Goal: Task Accomplishment & Management: Manage account settings

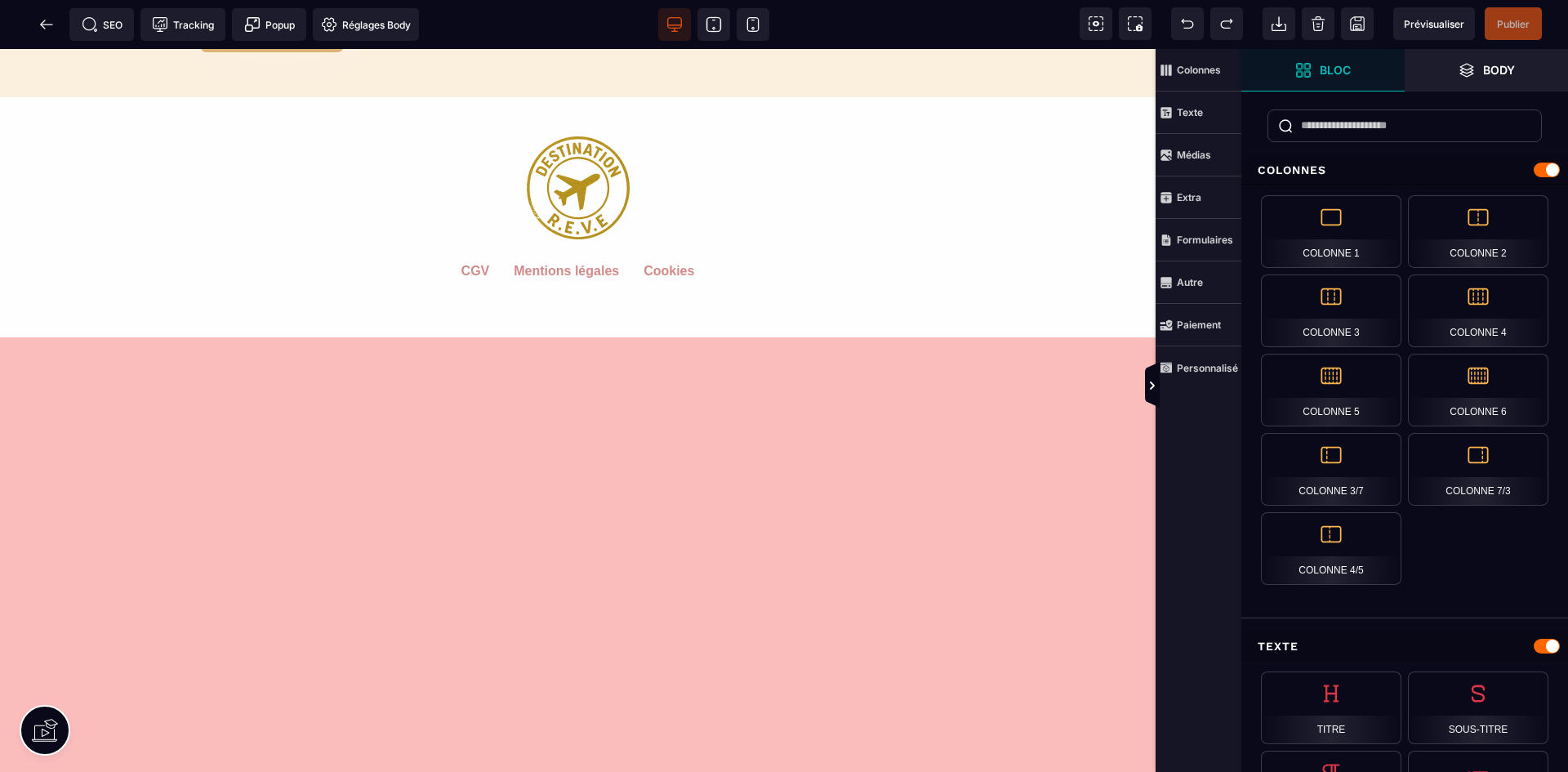
scroll to position [6290, 0]
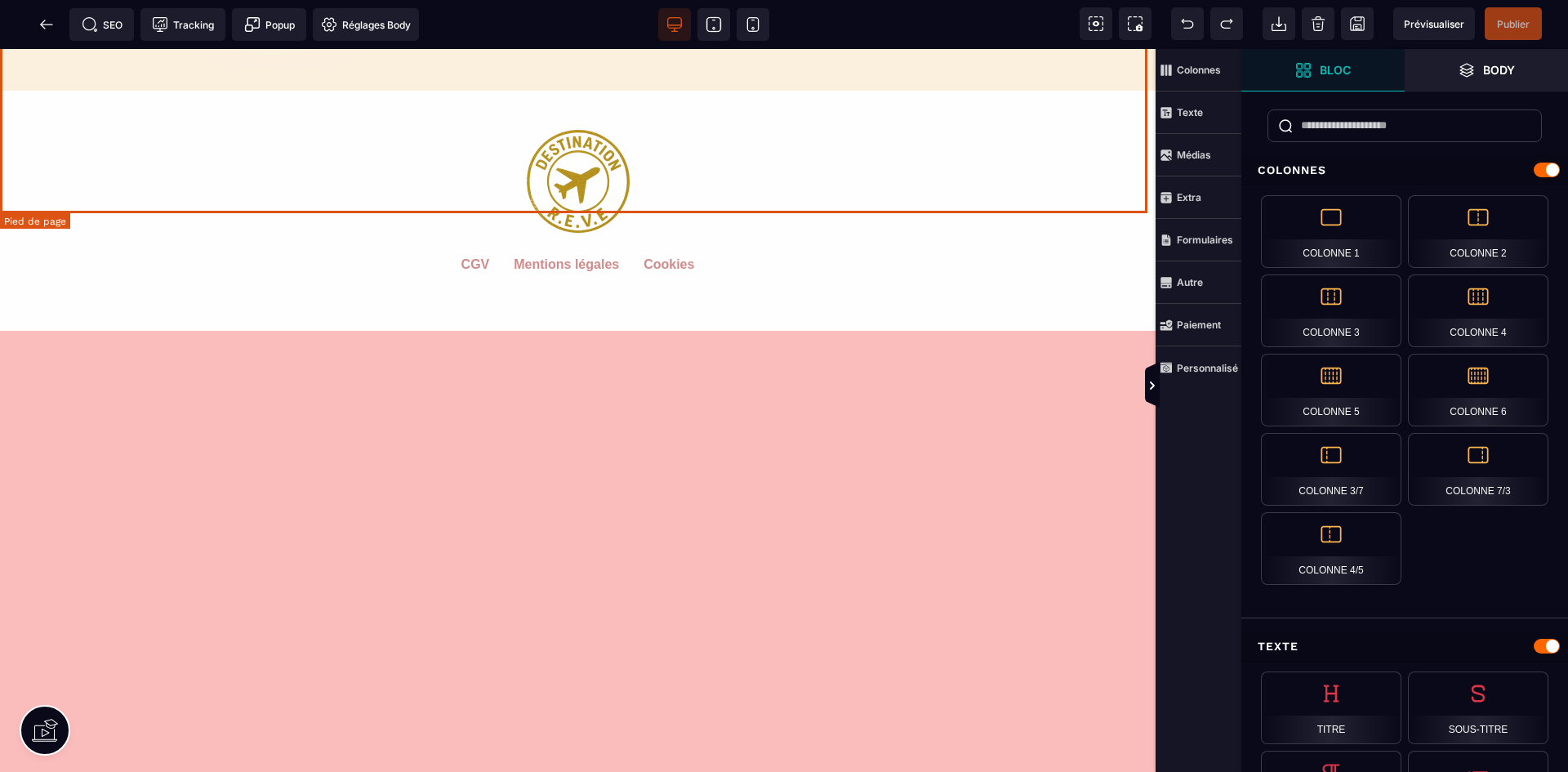
click at [476, 258] on default "CGV" at bounding box center [476, 282] width 28 height 49
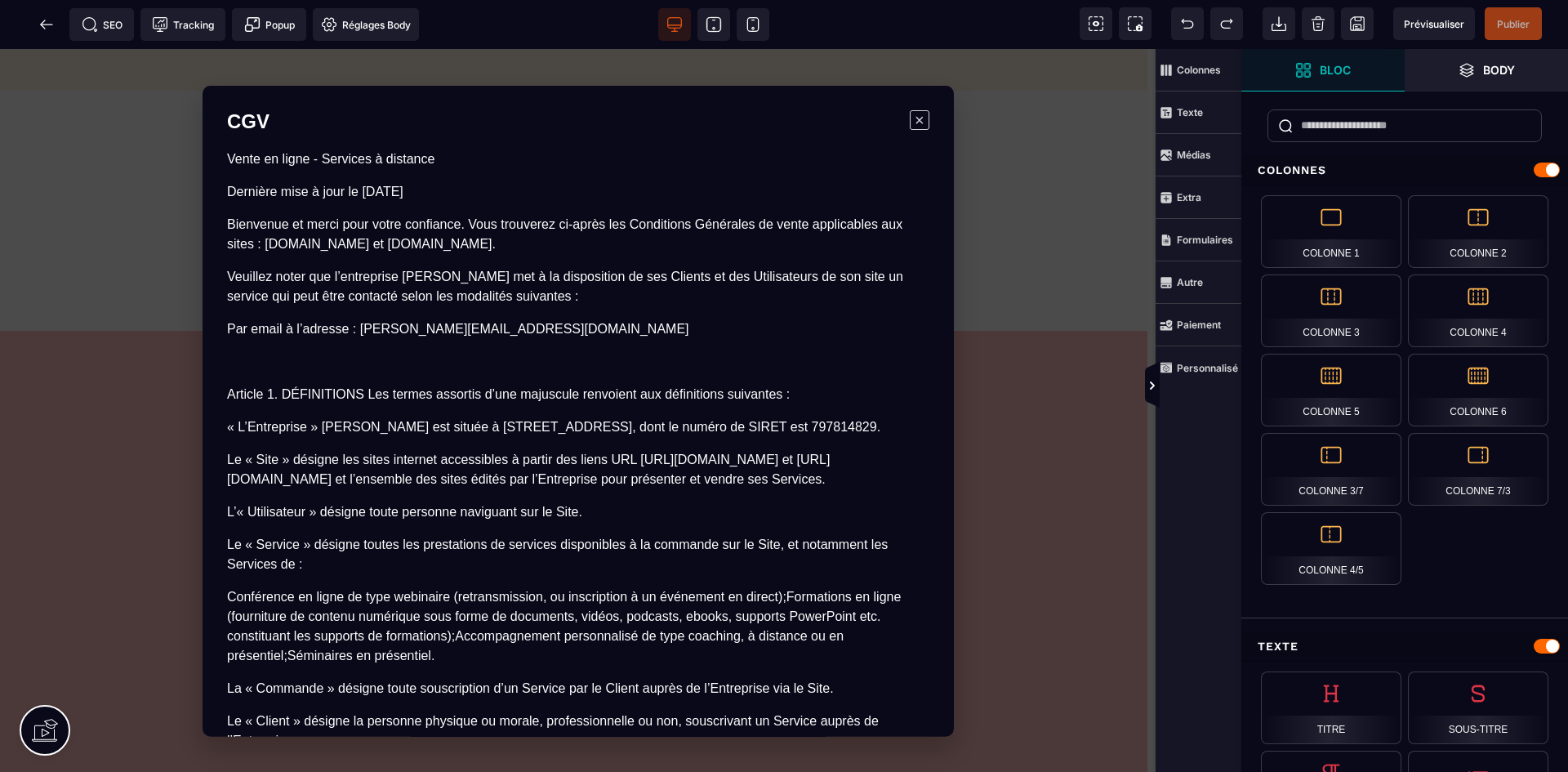
scroll to position [0, 0]
click at [431, 326] on p "Par email à l’adresse : [PERSON_NAME][EMAIL_ADDRESS][DOMAIN_NAME]" at bounding box center [578, 328] width 702 height 19
click at [432, 330] on p "Par email à l’adresse : [PERSON_NAME][EMAIL_ADDRESS][DOMAIN_NAME]" at bounding box center [578, 328] width 702 height 19
click at [432, 328] on p "Par email à l’adresse : [PERSON_NAME][EMAIL_ADDRESS][DOMAIN_NAME]" at bounding box center [578, 328] width 702 height 19
drag, startPoint x: 432, startPoint y: 328, endPoint x: 383, endPoint y: 327, distance: 49.0
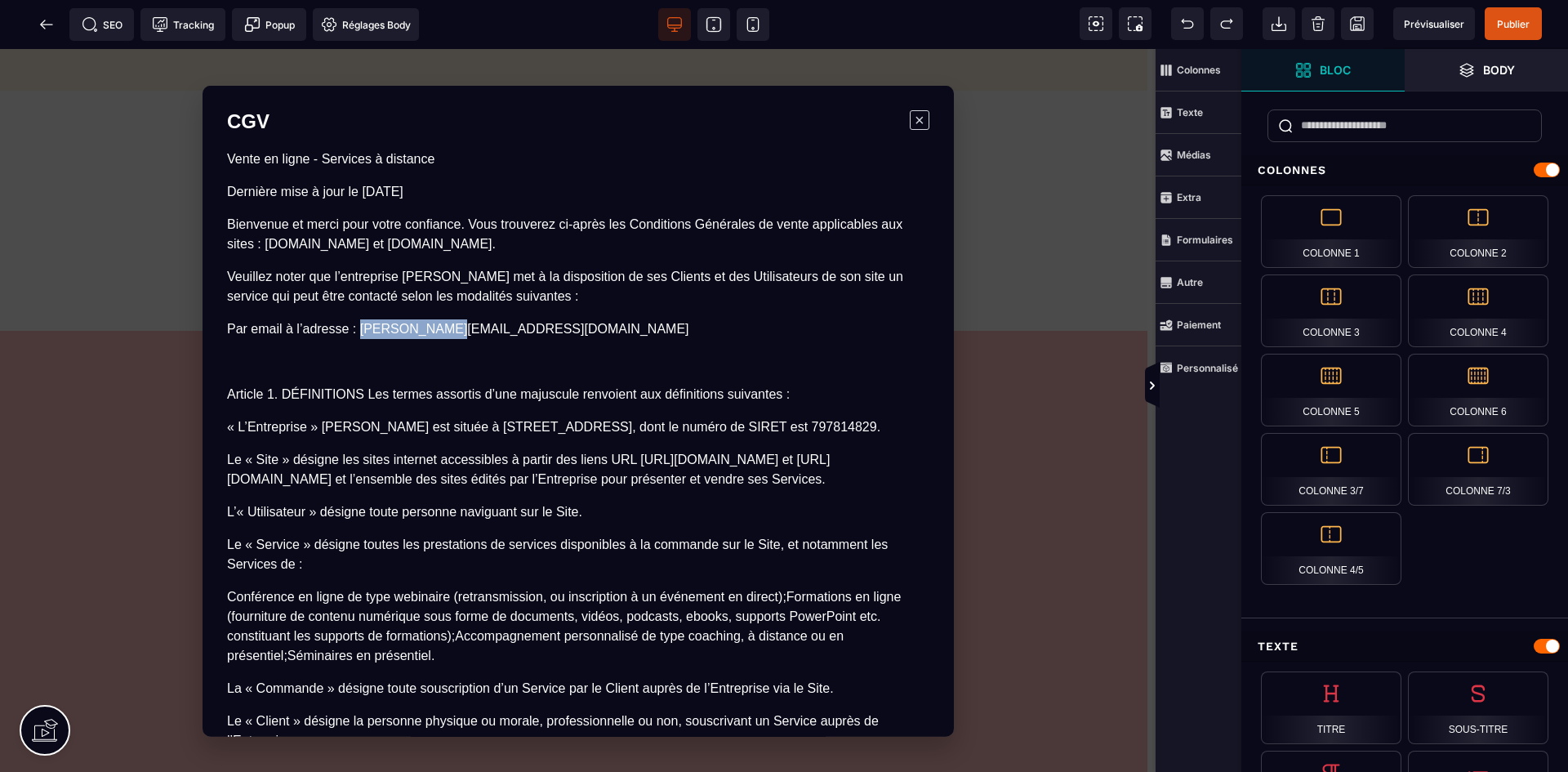
click at [383, 327] on p "Par email à l’adresse : [PERSON_NAME][EMAIL_ADDRESS][DOMAIN_NAME]" at bounding box center [578, 328] width 702 height 19
drag, startPoint x: 415, startPoint y: 331, endPoint x: 426, endPoint y: 328, distance: 11.4
click at [416, 331] on p "Par email à l’adresse : [PERSON_NAME][EMAIL_ADDRESS][DOMAIN_NAME]" at bounding box center [578, 328] width 702 height 19
click at [430, 328] on p "Par email à l’adresse : [PERSON_NAME][EMAIL_ADDRESS][DOMAIN_NAME]" at bounding box center [578, 328] width 702 height 19
click at [432, 328] on p "Par email à l’adresse : [PERSON_NAME][EMAIL_ADDRESS][DOMAIN_NAME]" at bounding box center [578, 328] width 702 height 19
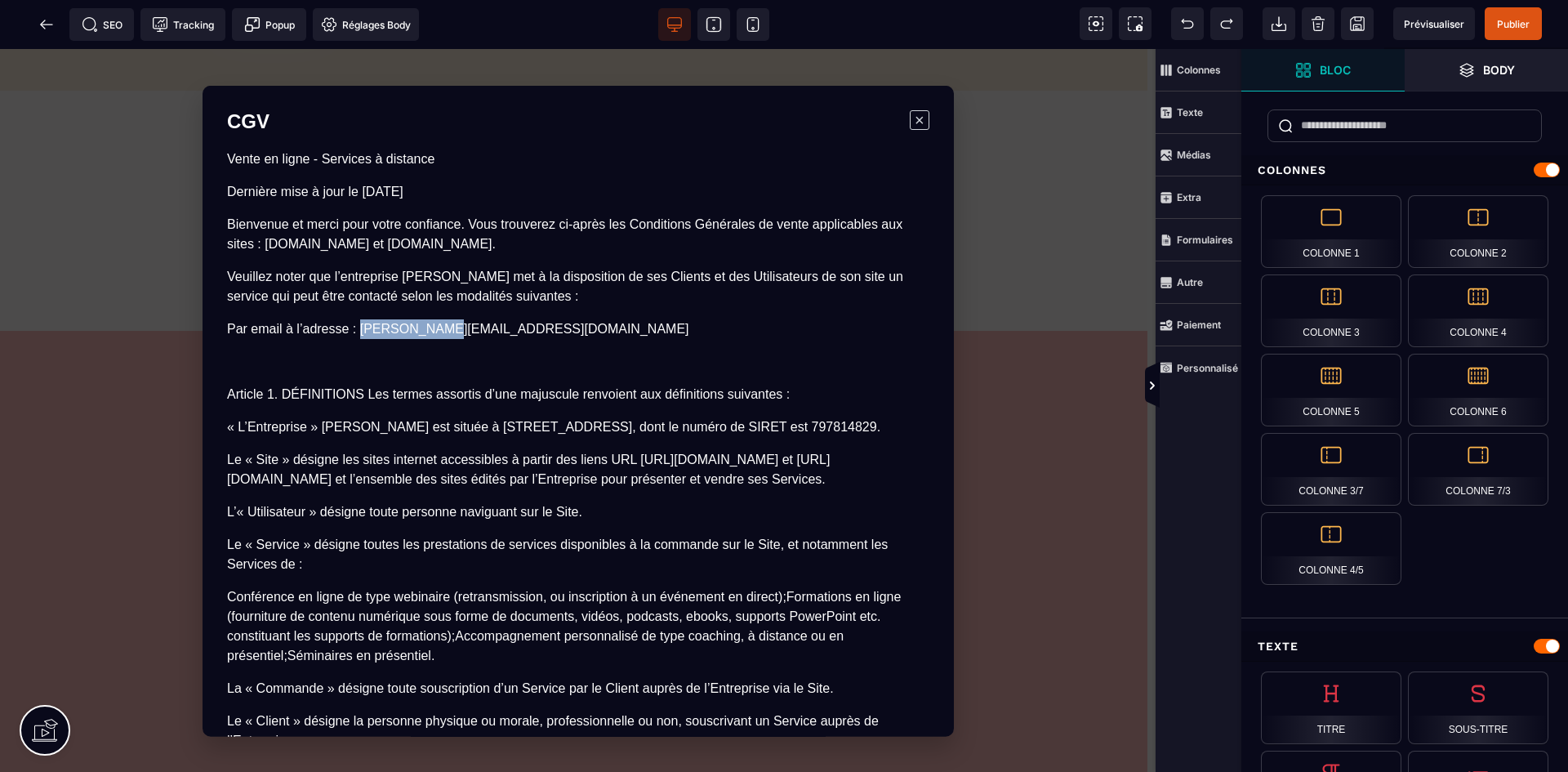
drag, startPoint x: 359, startPoint y: 329, endPoint x: 432, endPoint y: 329, distance: 73.0
click at [432, 329] on p "Par email à l’adresse : [PERSON_NAME][EMAIL_ADDRESS][DOMAIN_NAME]" at bounding box center [578, 328] width 702 height 19
click at [917, 121] on span "×" at bounding box center [918, 119] width 19 height 19
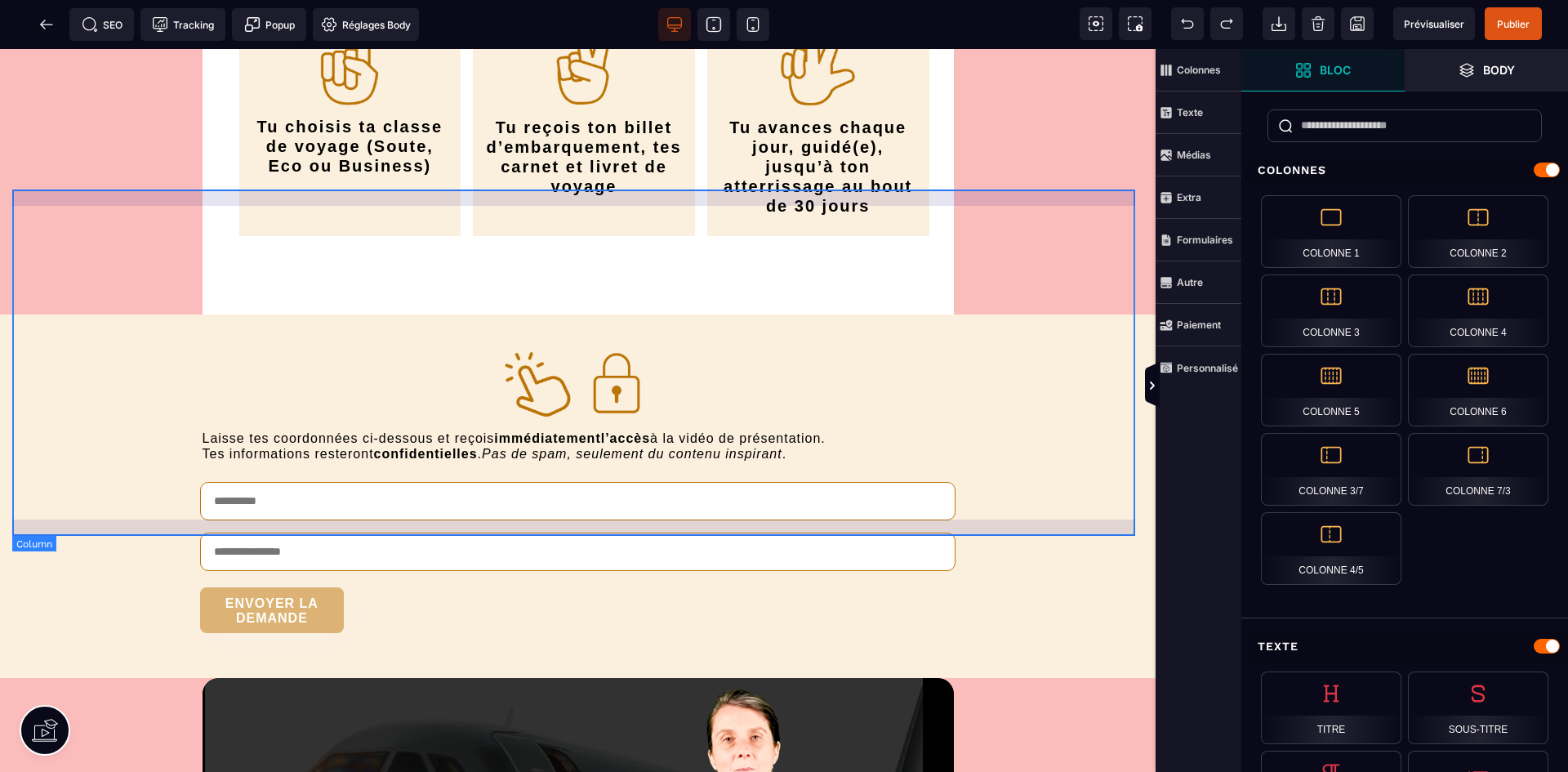
scroll to position [4411, 0]
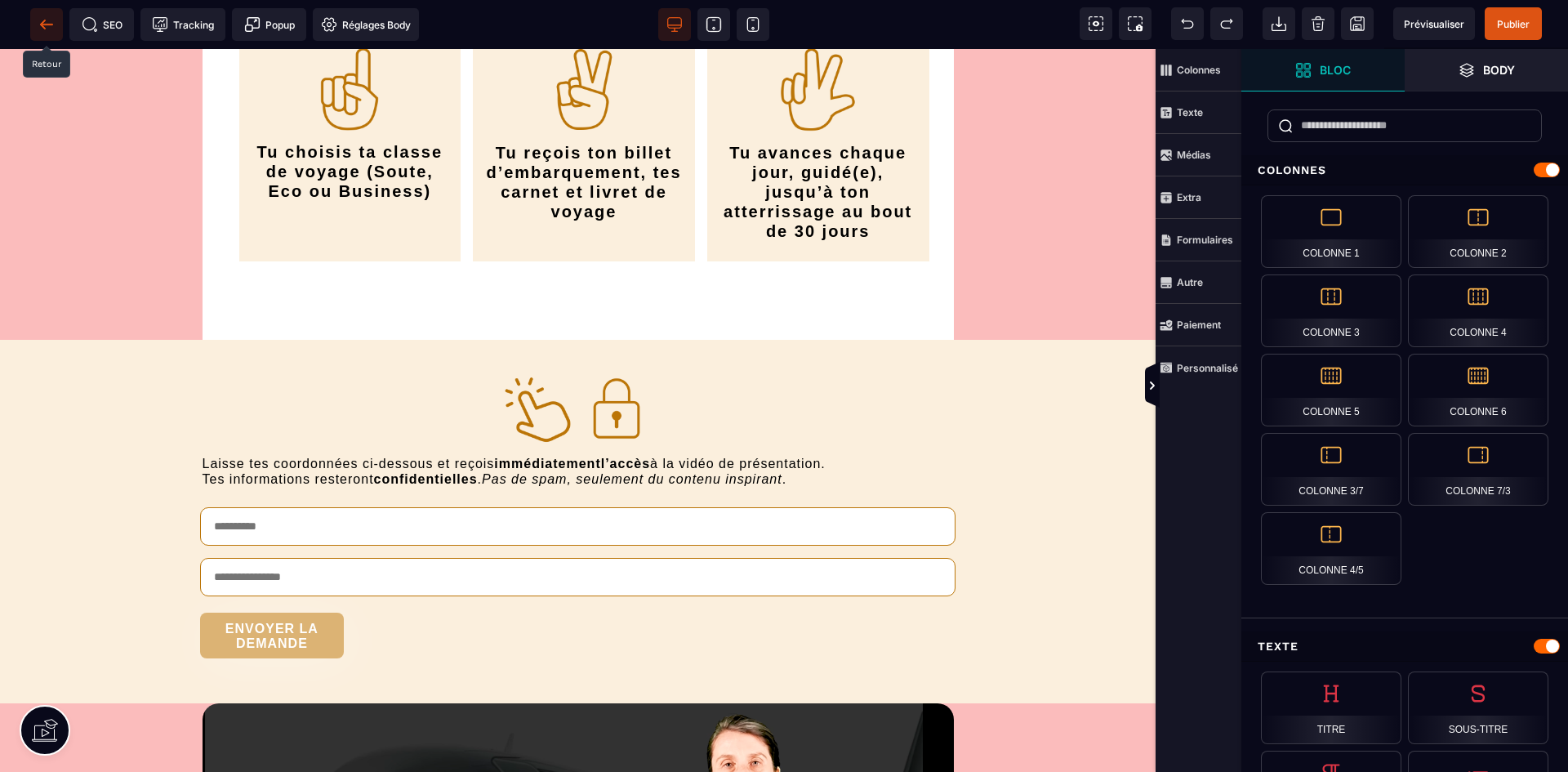
click at [38, 19] on icon at bounding box center [47, 25] width 17 height 17
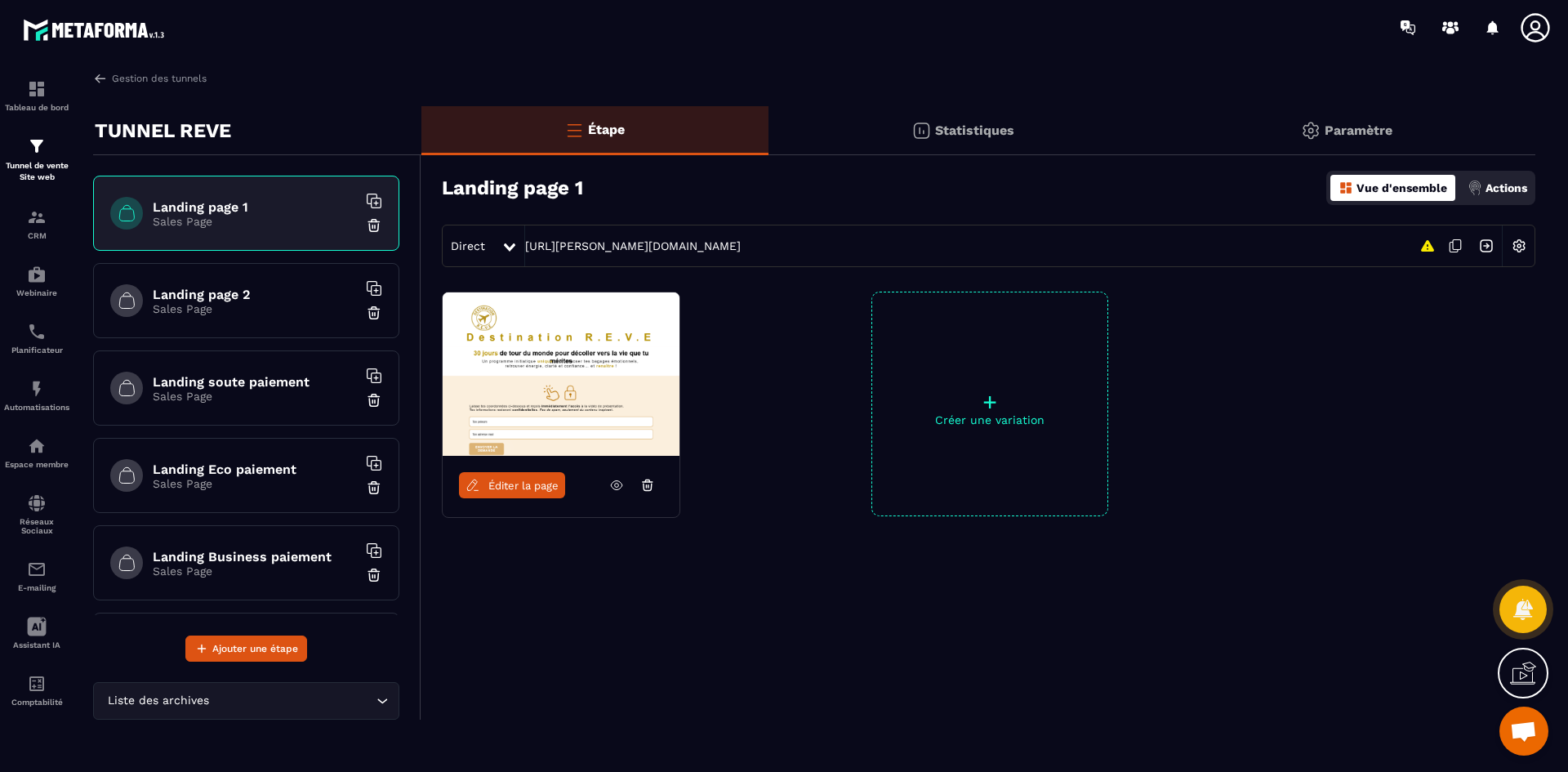
click at [1535, 37] on icon at bounding box center [1535, 28] width 33 height 33
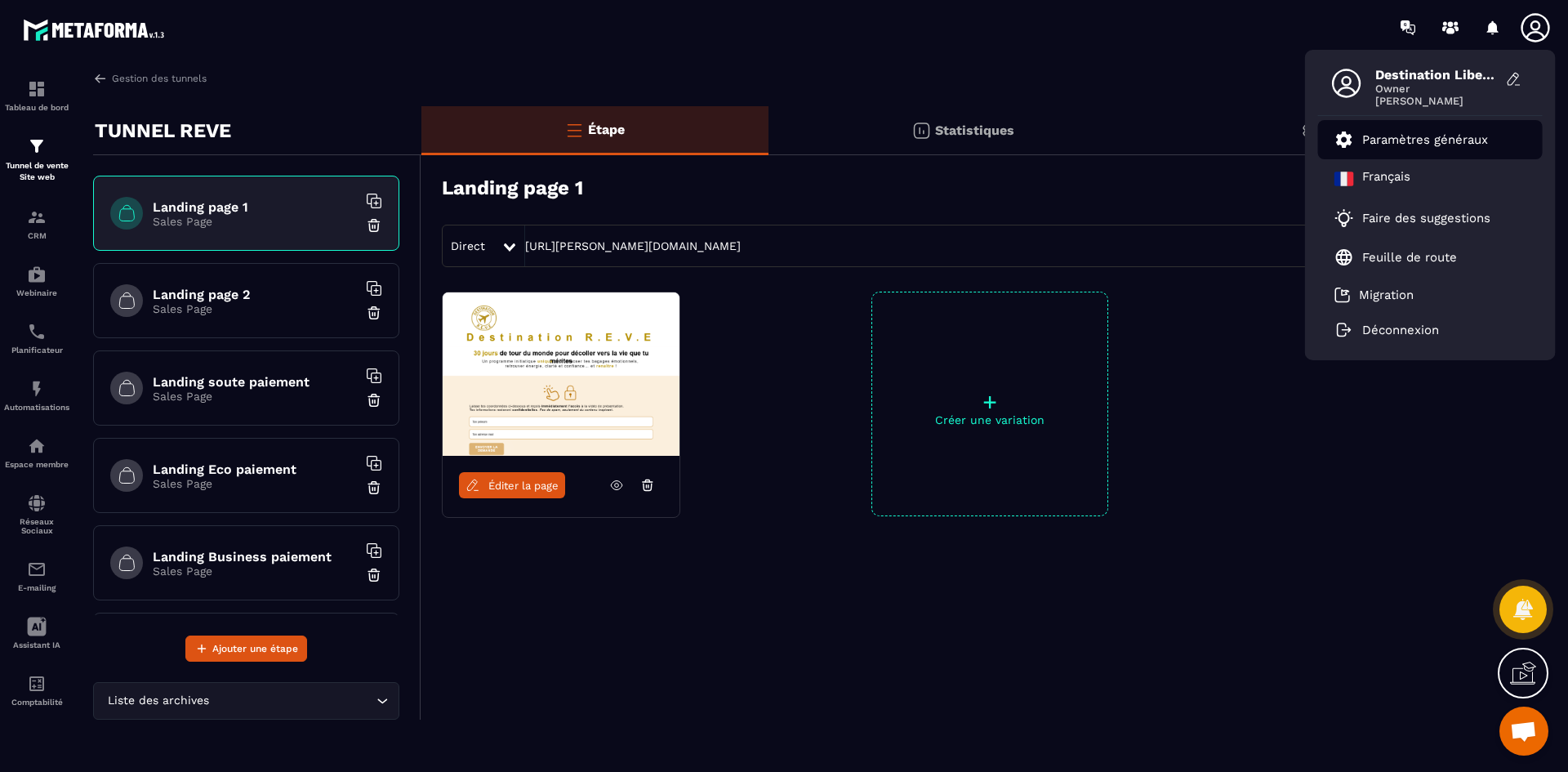
click at [1467, 132] on p "Paramètres généraux" at bounding box center [1425, 140] width 125 height 15
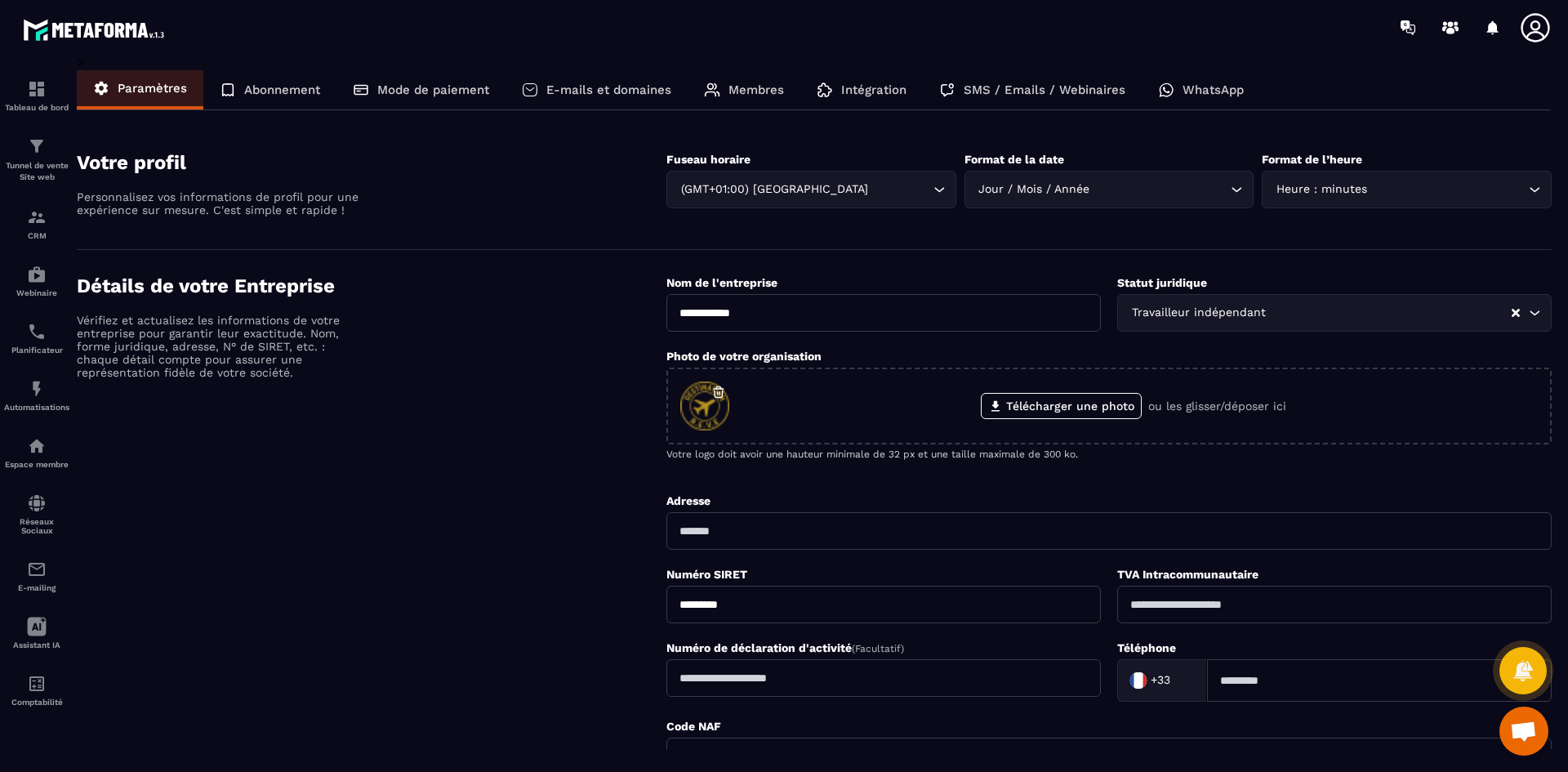
scroll to position [433, 0]
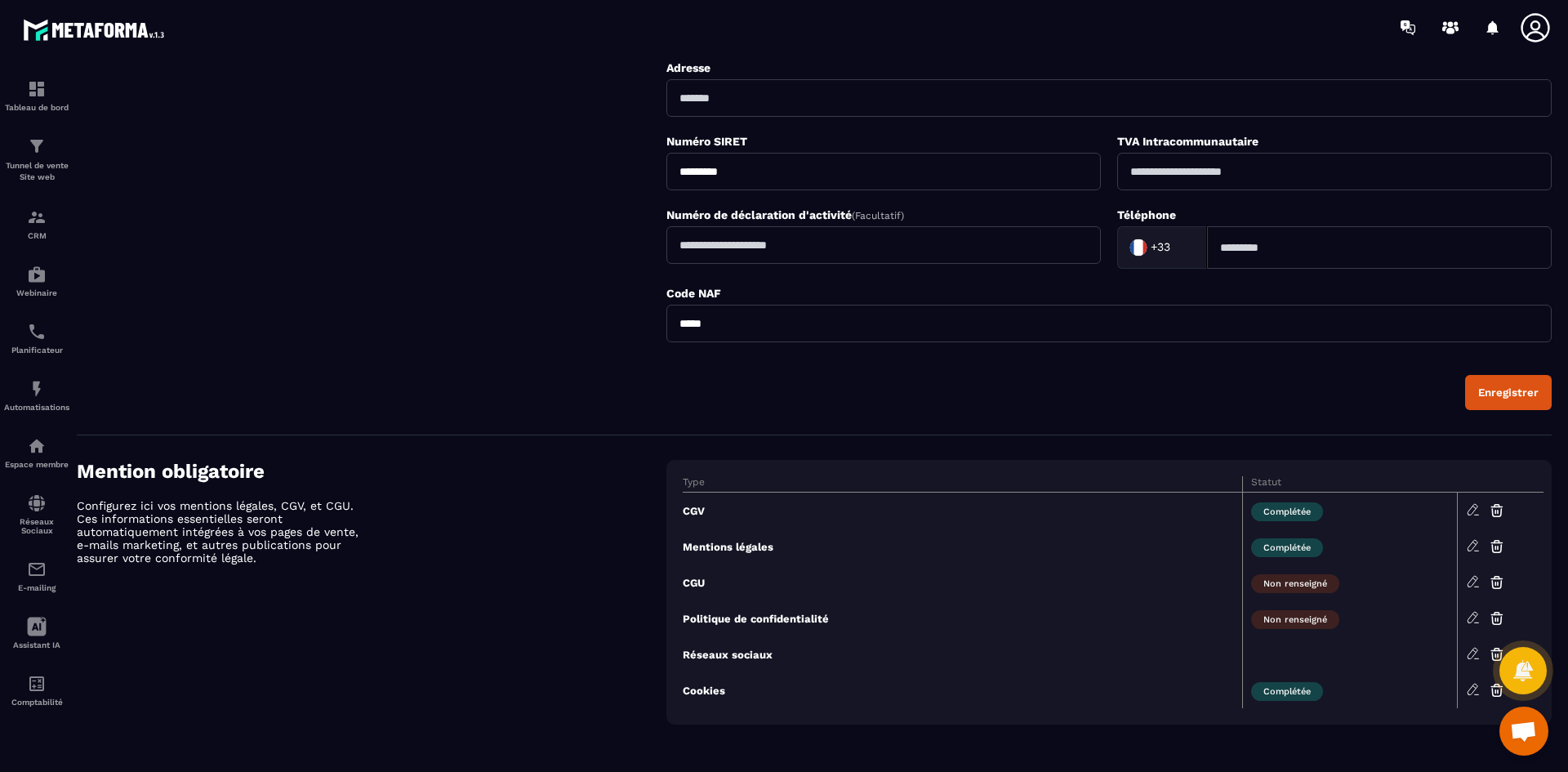
click at [1474, 506] on icon at bounding box center [1474, 510] width 15 height 15
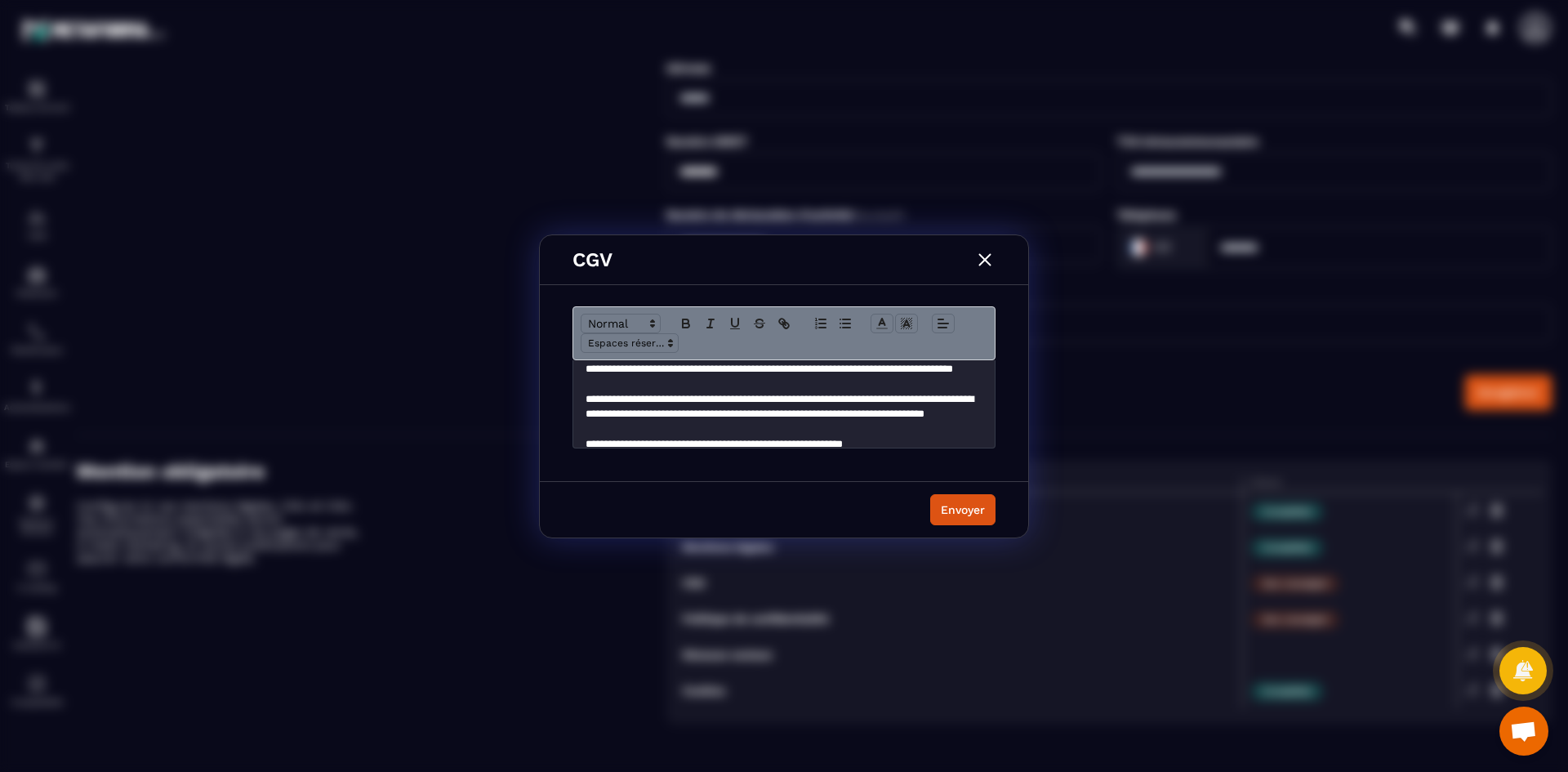
scroll to position [82, 0]
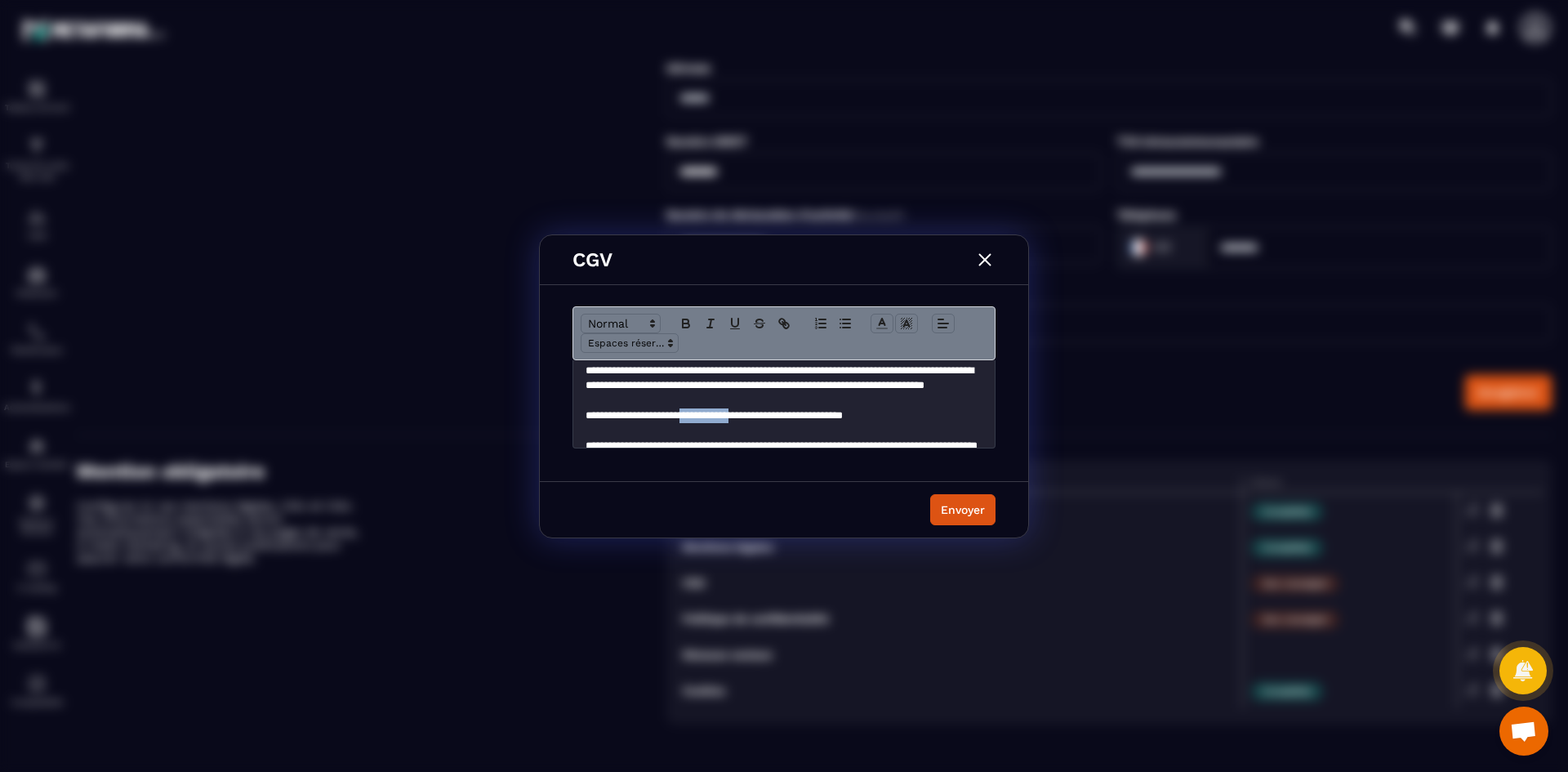
drag, startPoint x: 698, startPoint y: 414, endPoint x: 764, endPoint y: 413, distance: 66.0
click at [764, 413] on p "**********" at bounding box center [778, 416] width 385 height 15
click at [767, 413] on p "**********" at bounding box center [778, 416] width 385 height 15
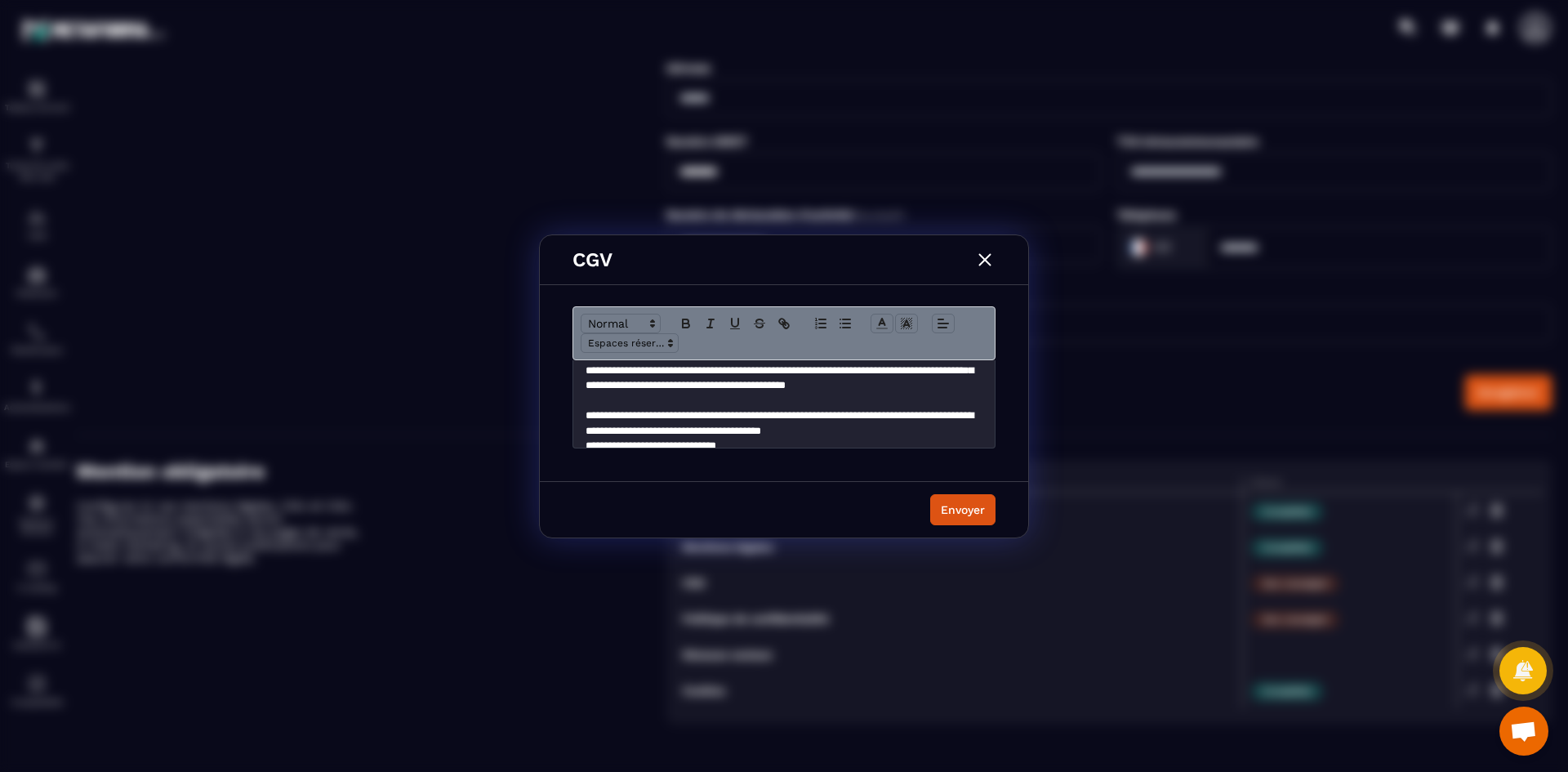
scroll to position [680, 0]
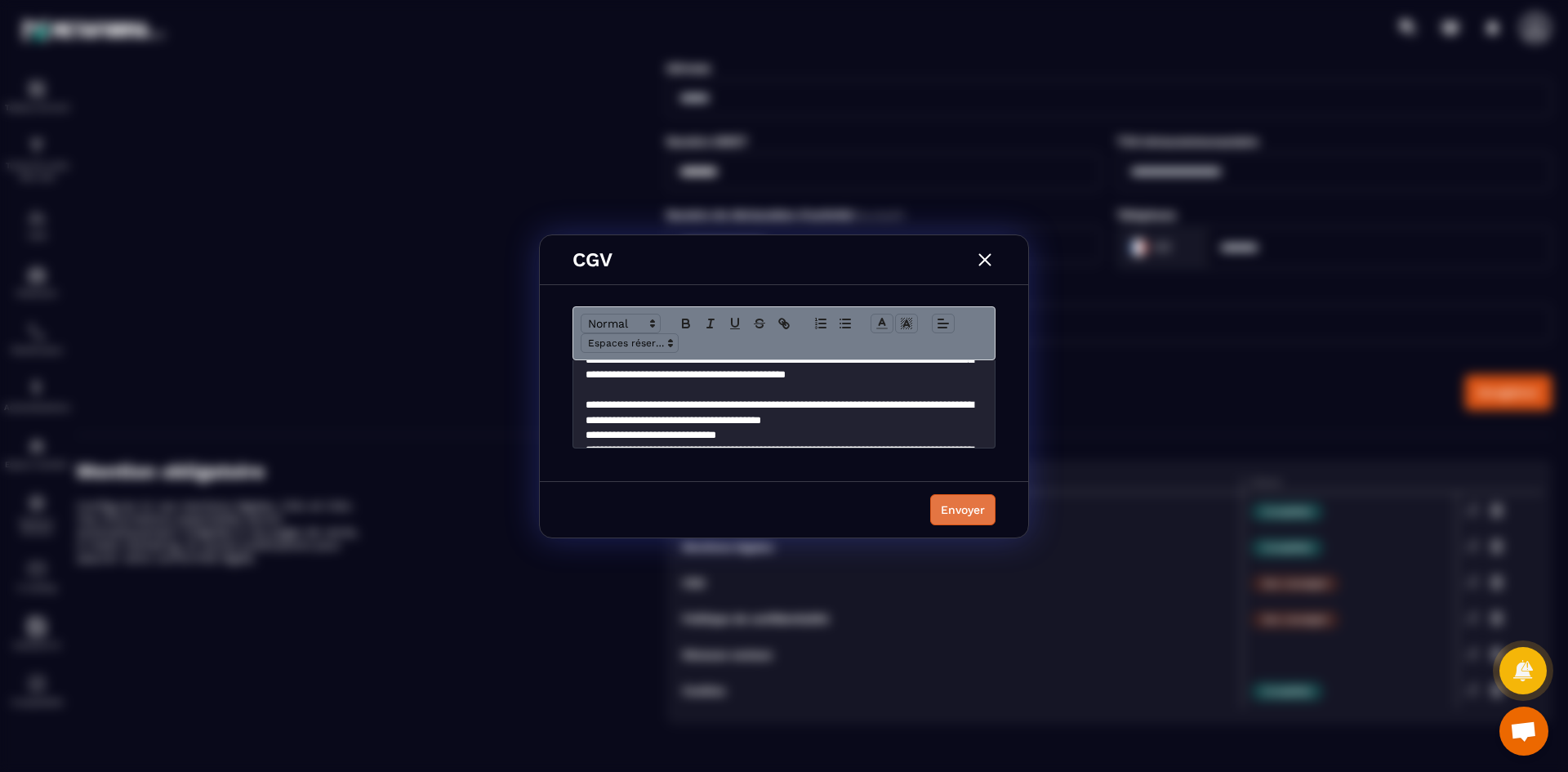
click at [963, 509] on div "Envoyer" at bounding box center [963, 510] width 44 height 17
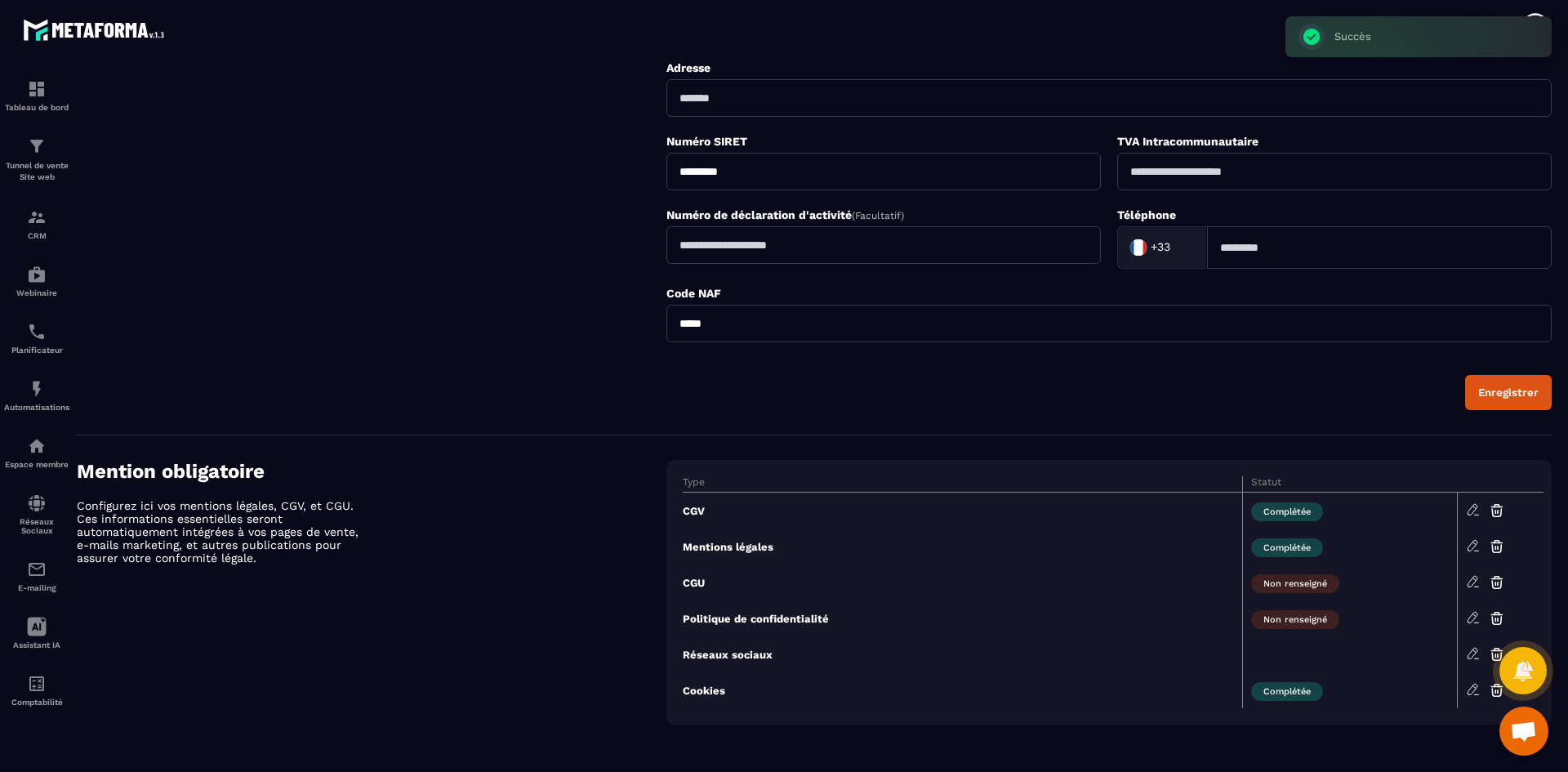
click at [1476, 546] on icon at bounding box center [1474, 546] width 15 height 15
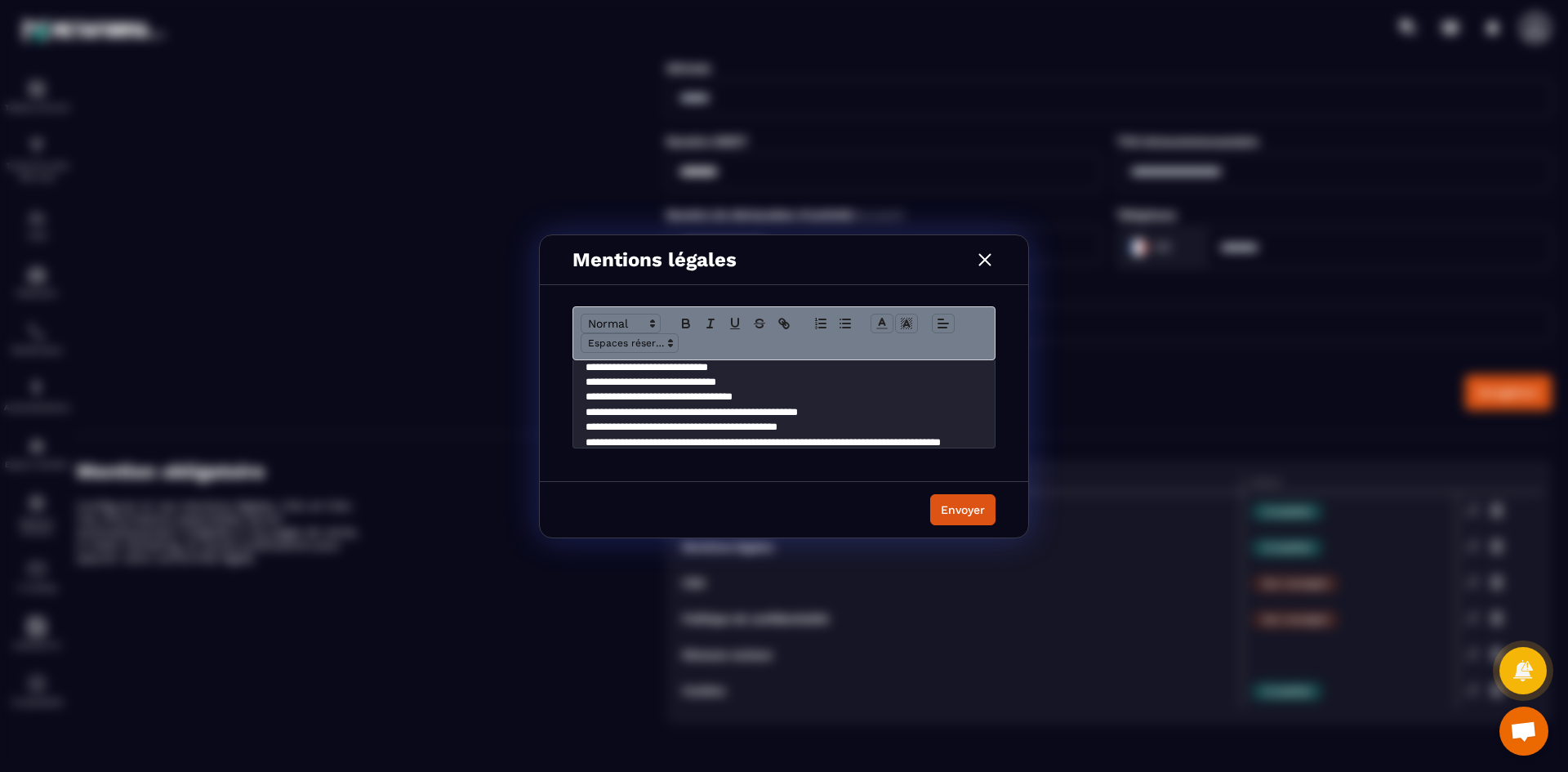
scroll to position [130, 0]
click at [691, 412] on p "**********" at bounding box center [778, 412] width 385 height 15
click at [675, 427] on p "**********" at bounding box center [778, 435] width 385 height 30
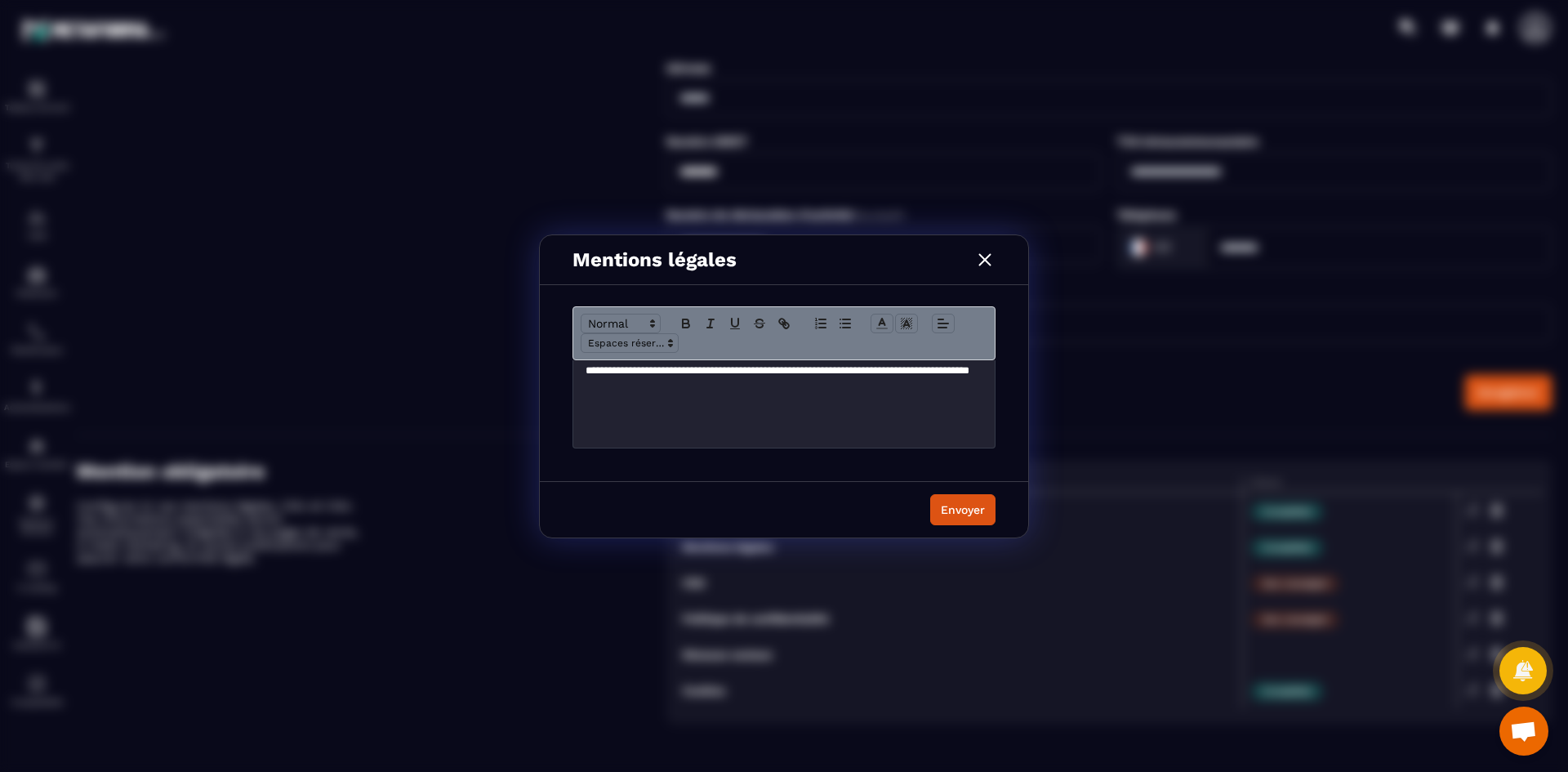
scroll to position [462, 0]
click at [952, 507] on div "Envoyer" at bounding box center [963, 510] width 44 height 17
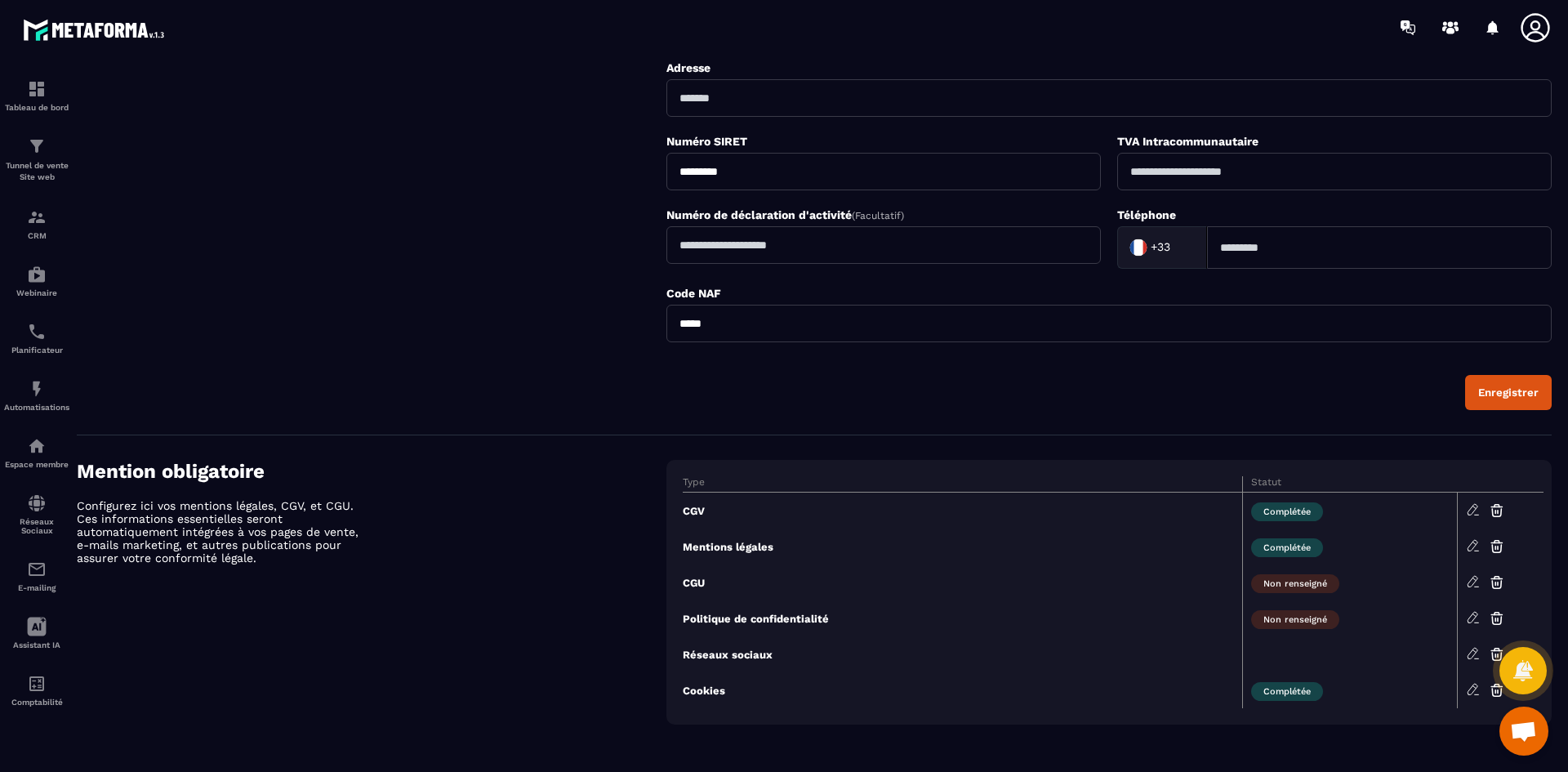
click at [1472, 690] on icon at bounding box center [1474, 689] width 15 height 15
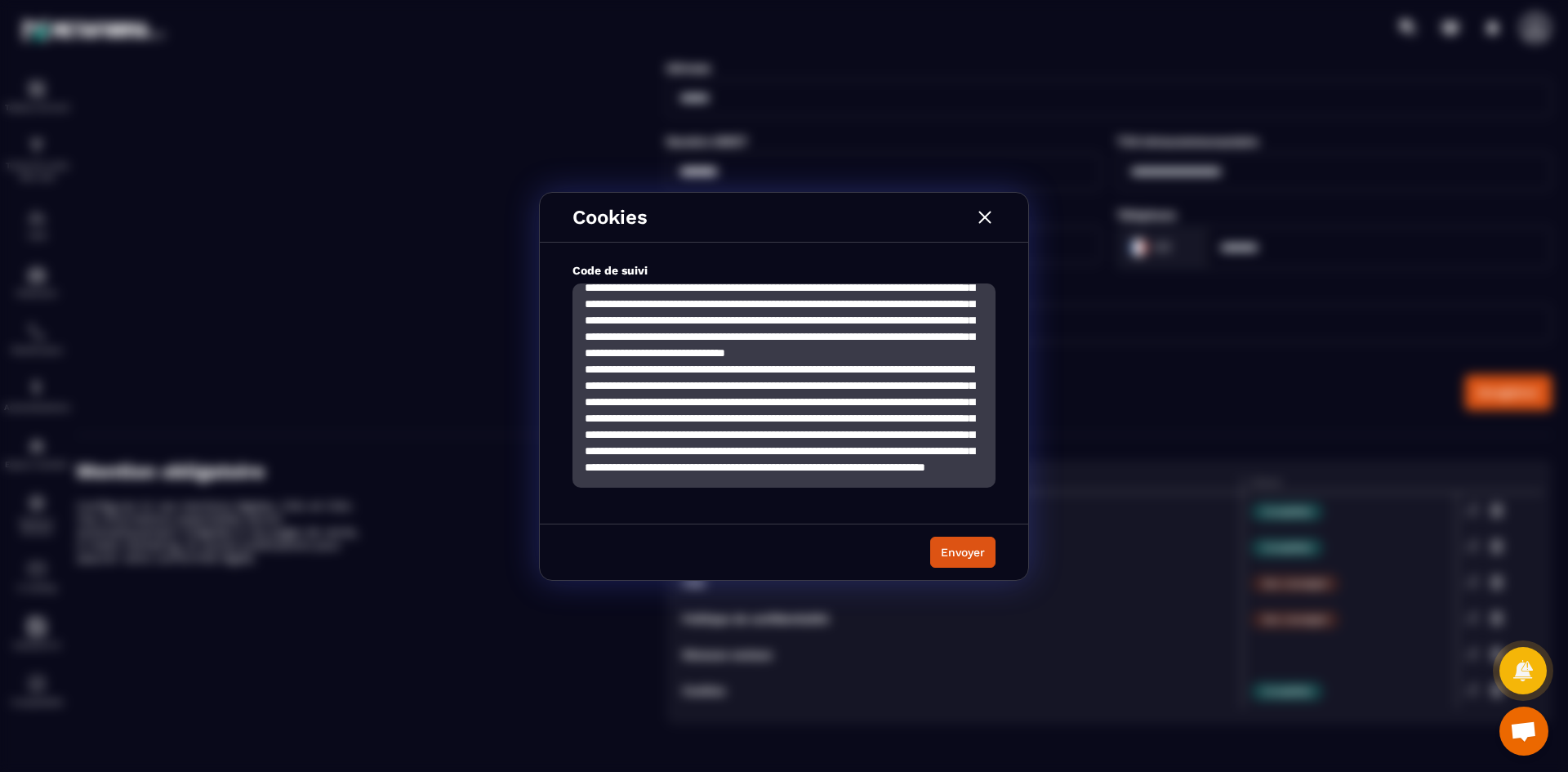
scroll to position [785, 0]
click at [989, 212] on img "Modal window" at bounding box center [984, 217] width 21 height 21
type textarea "**********"
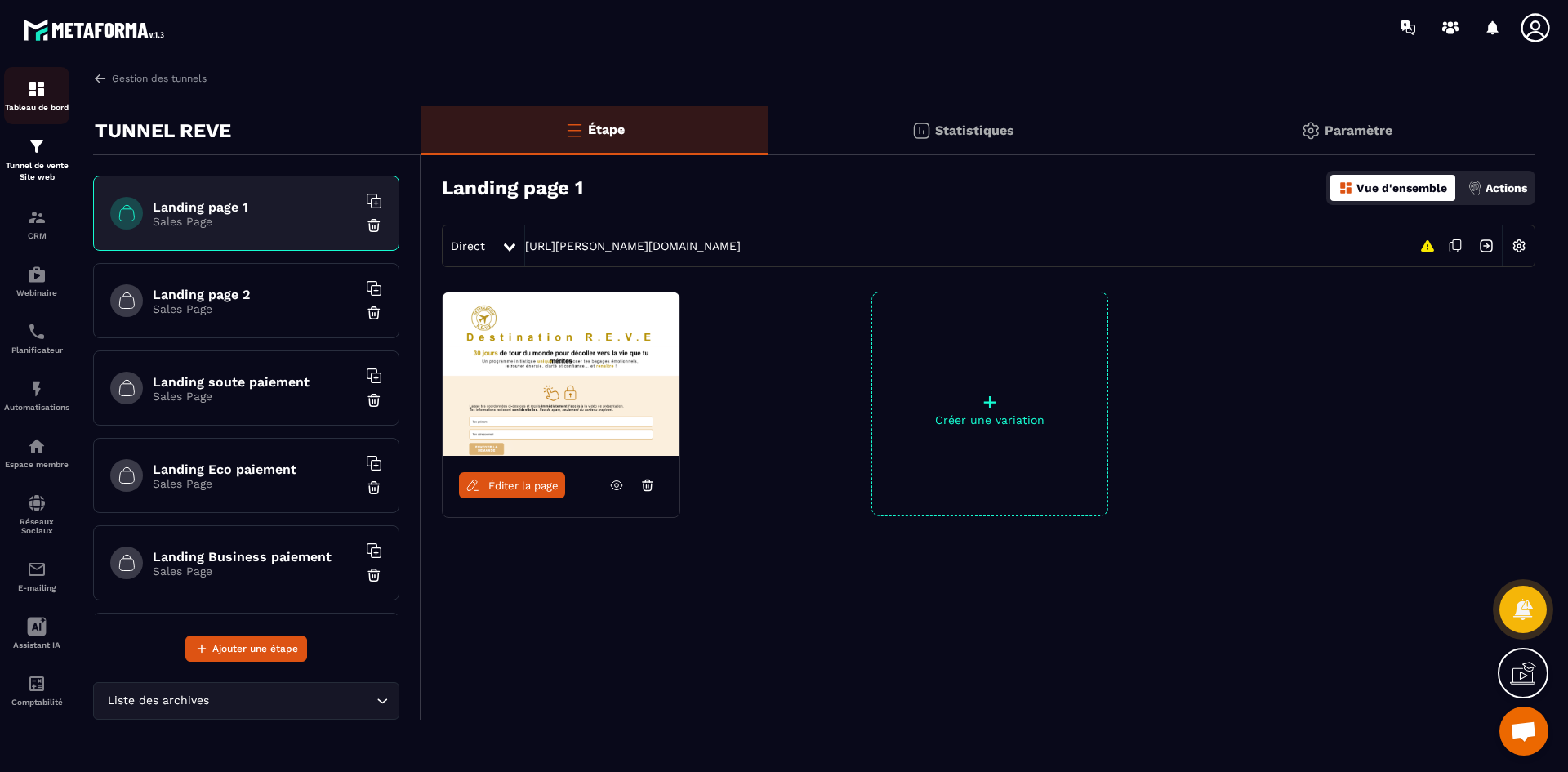
click at [48, 101] on div "Tableau de bord" at bounding box center [37, 95] width 65 height 33
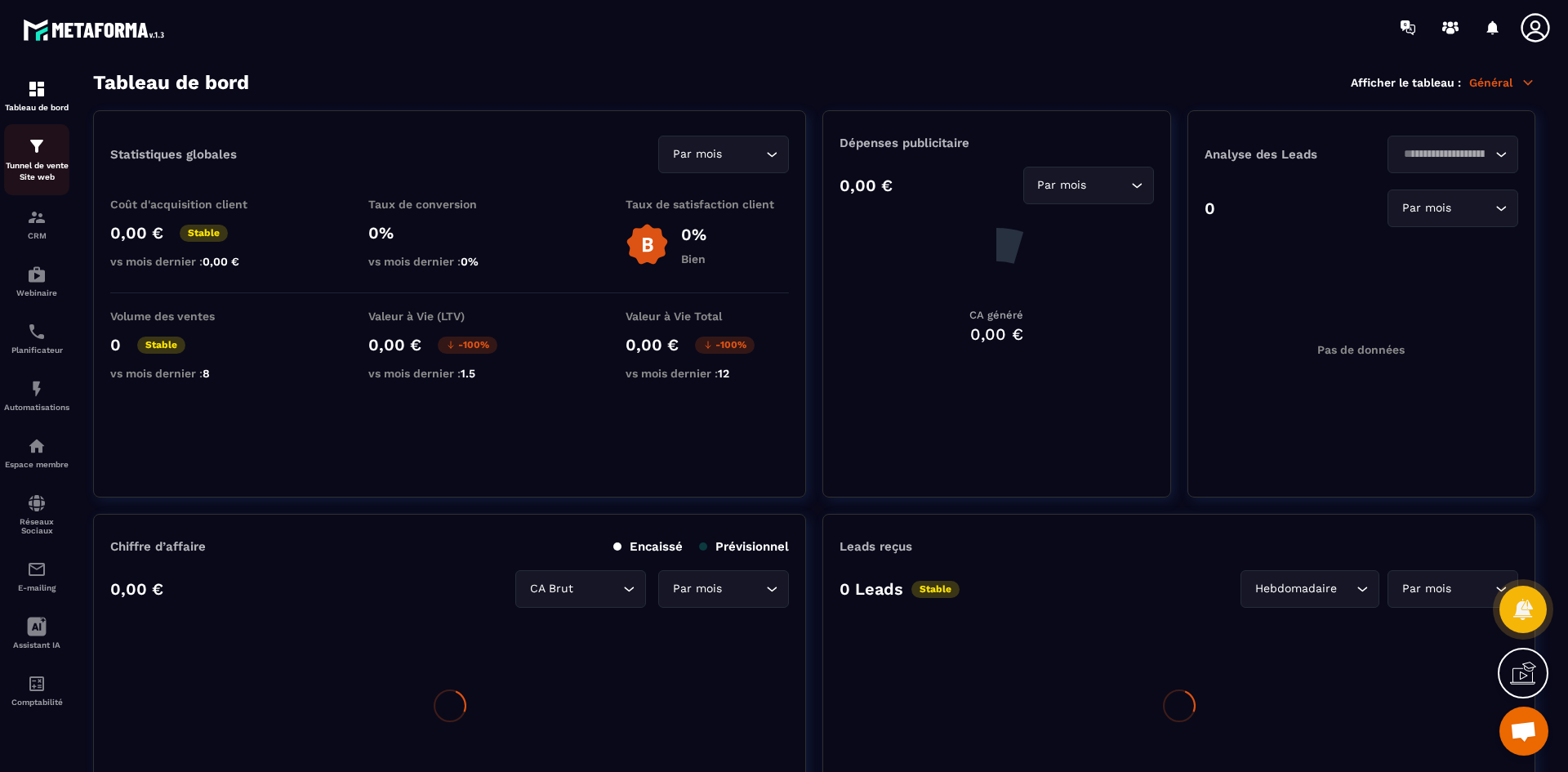
click at [39, 169] on p "Tunnel de vente Site web" at bounding box center [37, 171] width 65 height 23
click at [38, 159] on div "Tunnel de vente Site web" at bounding box center [37, 160] width 65 height 47
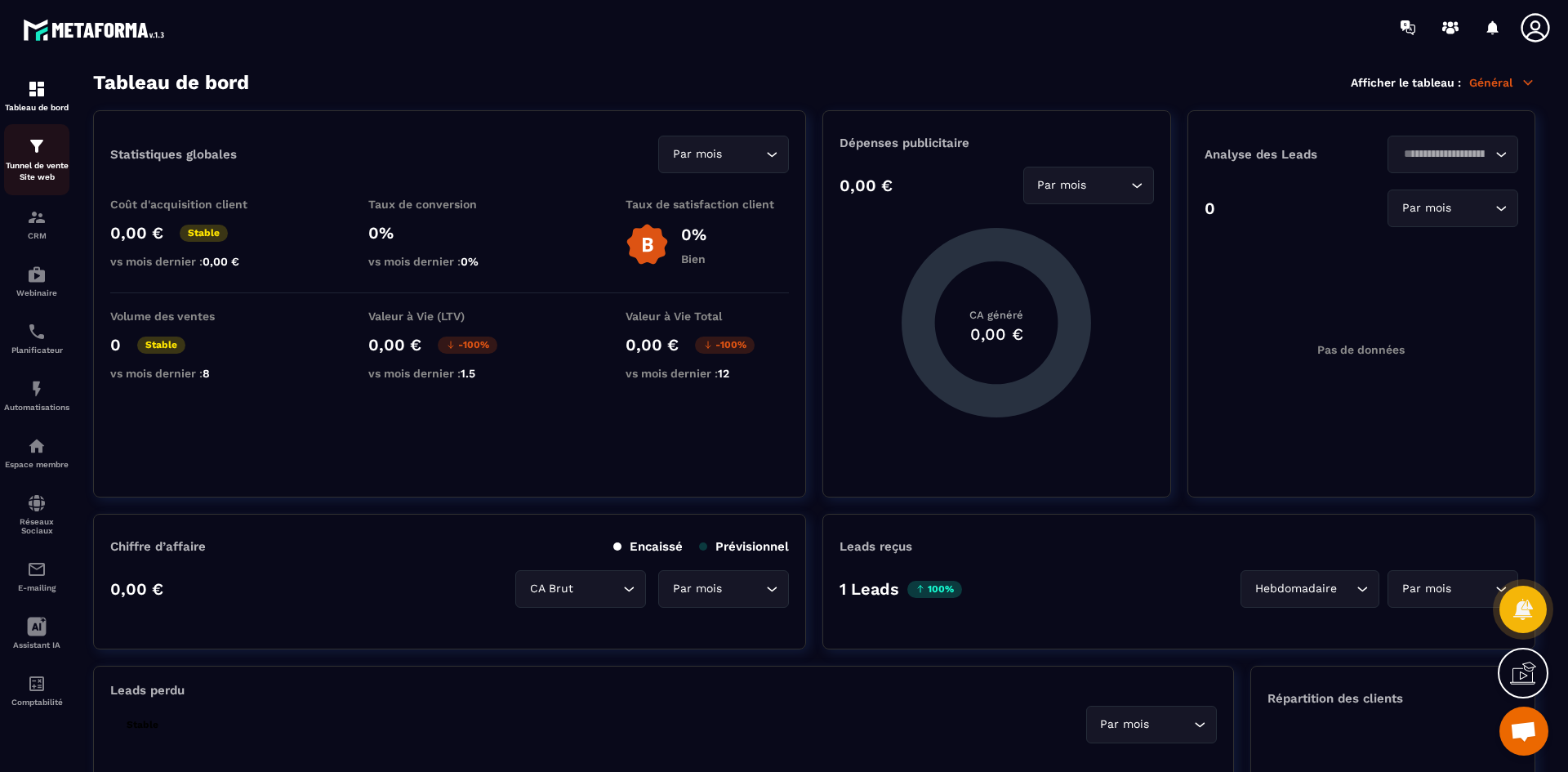
click at [38, 159] on div "Tunnel de vente Site web" at bounding box center [37, 160] width 65 height 47
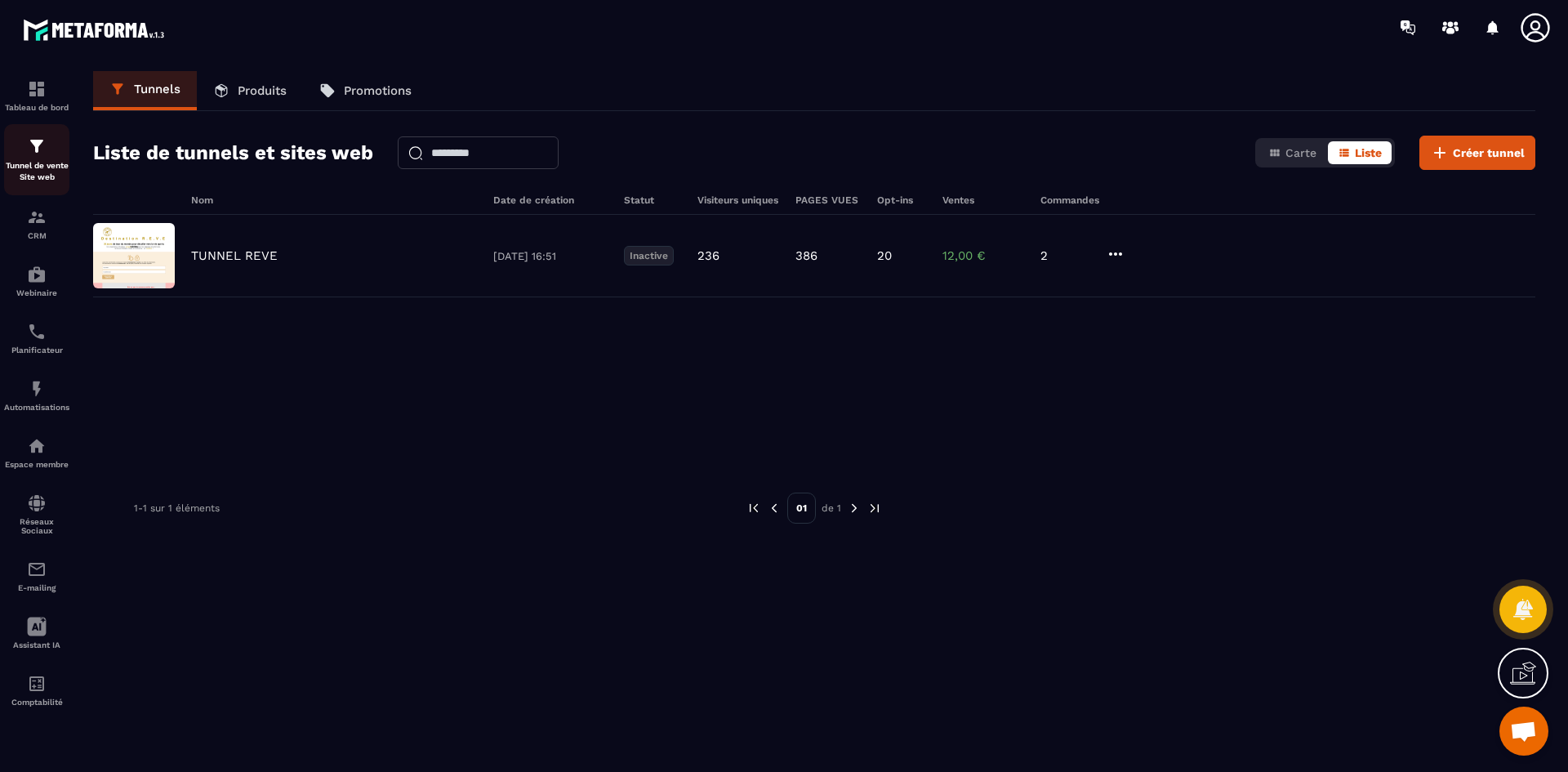
click at [42, 154] on img at bounding box center [36, 146] width 19 height 19
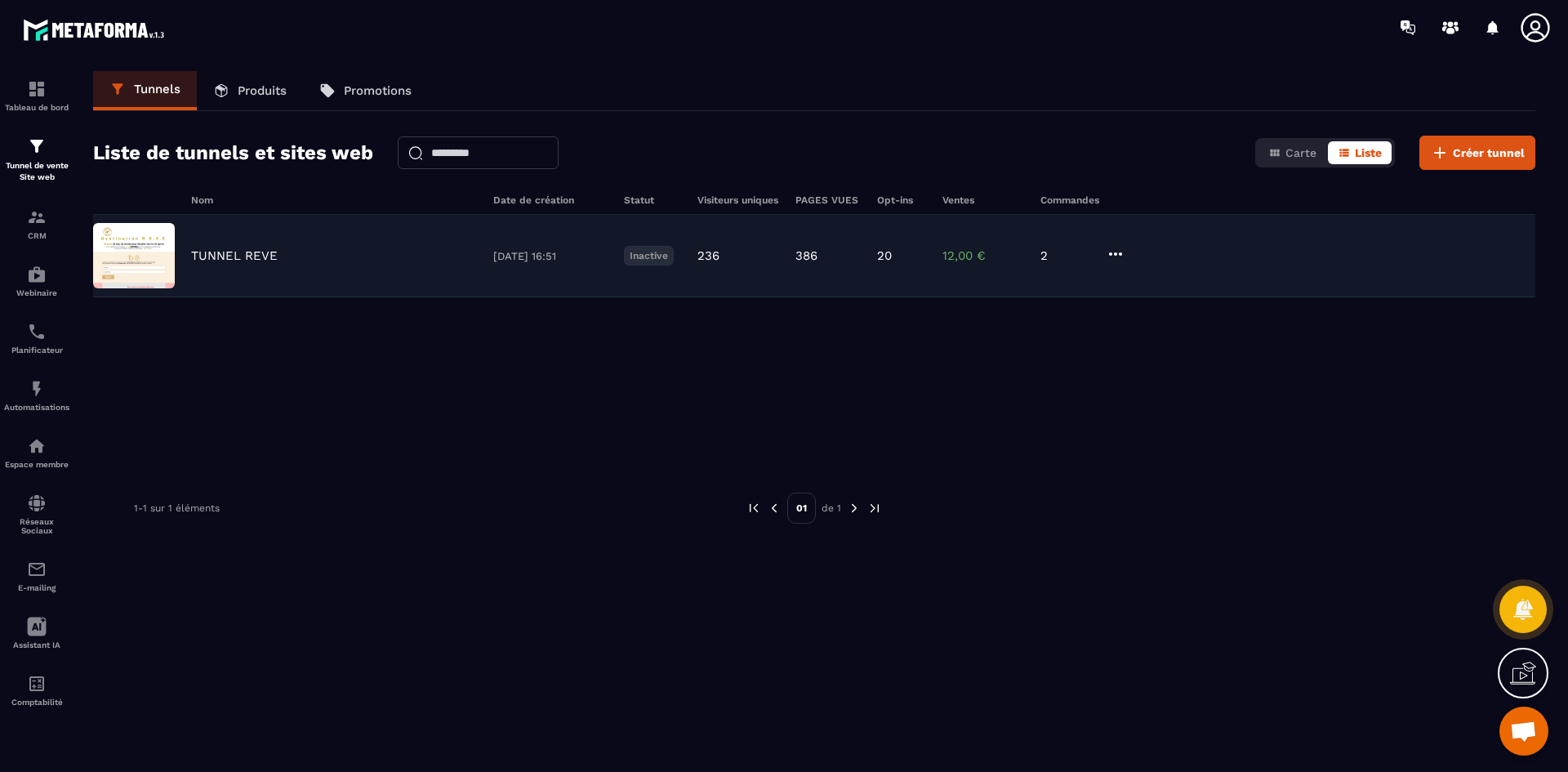
click at [146, 245] on img at bounding box center [134, 256] width 82 height 65
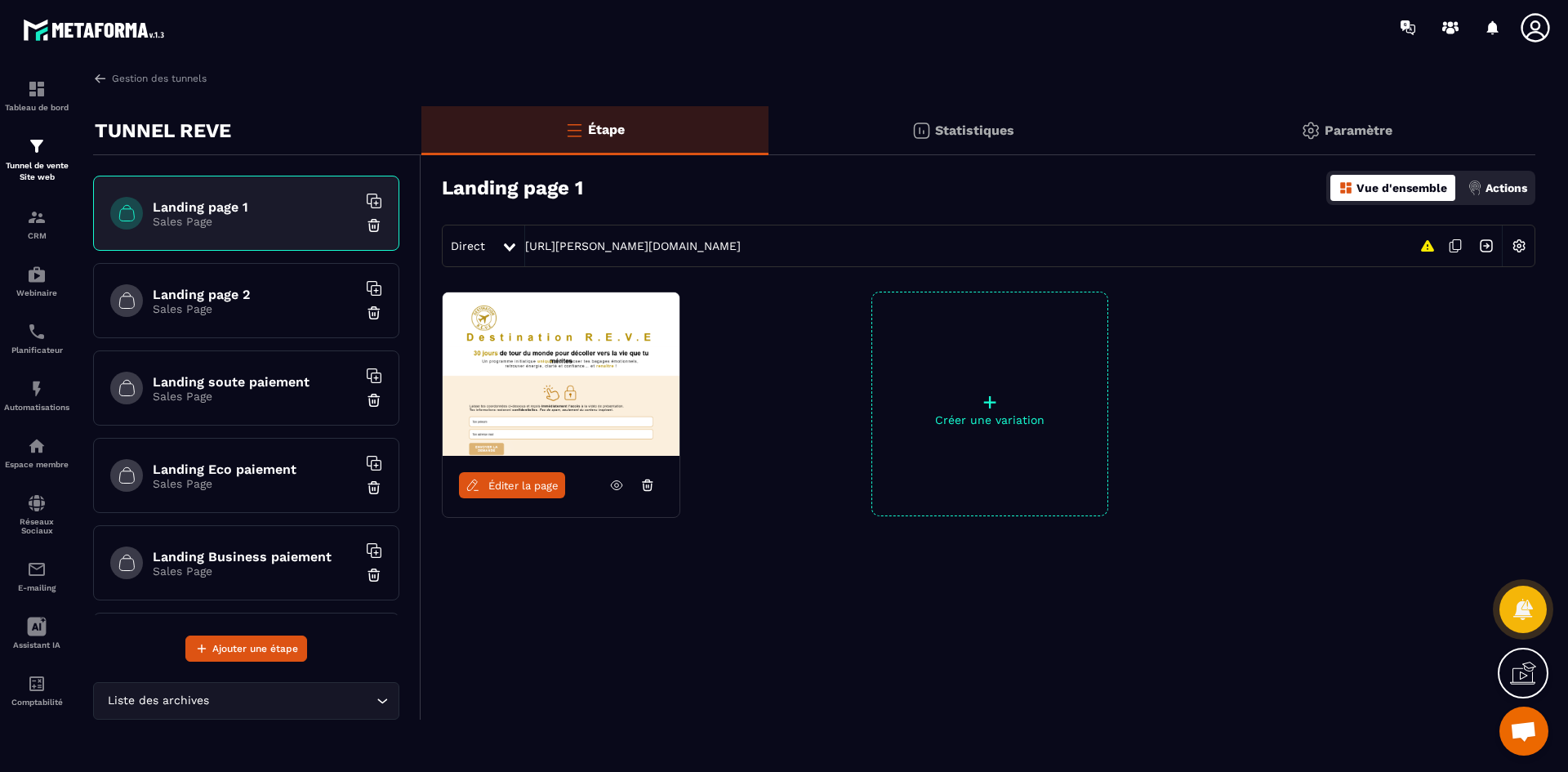
click at [220, 297] on h6 "Landing page 2" at bounding box center [255, 294] width 204 height 16
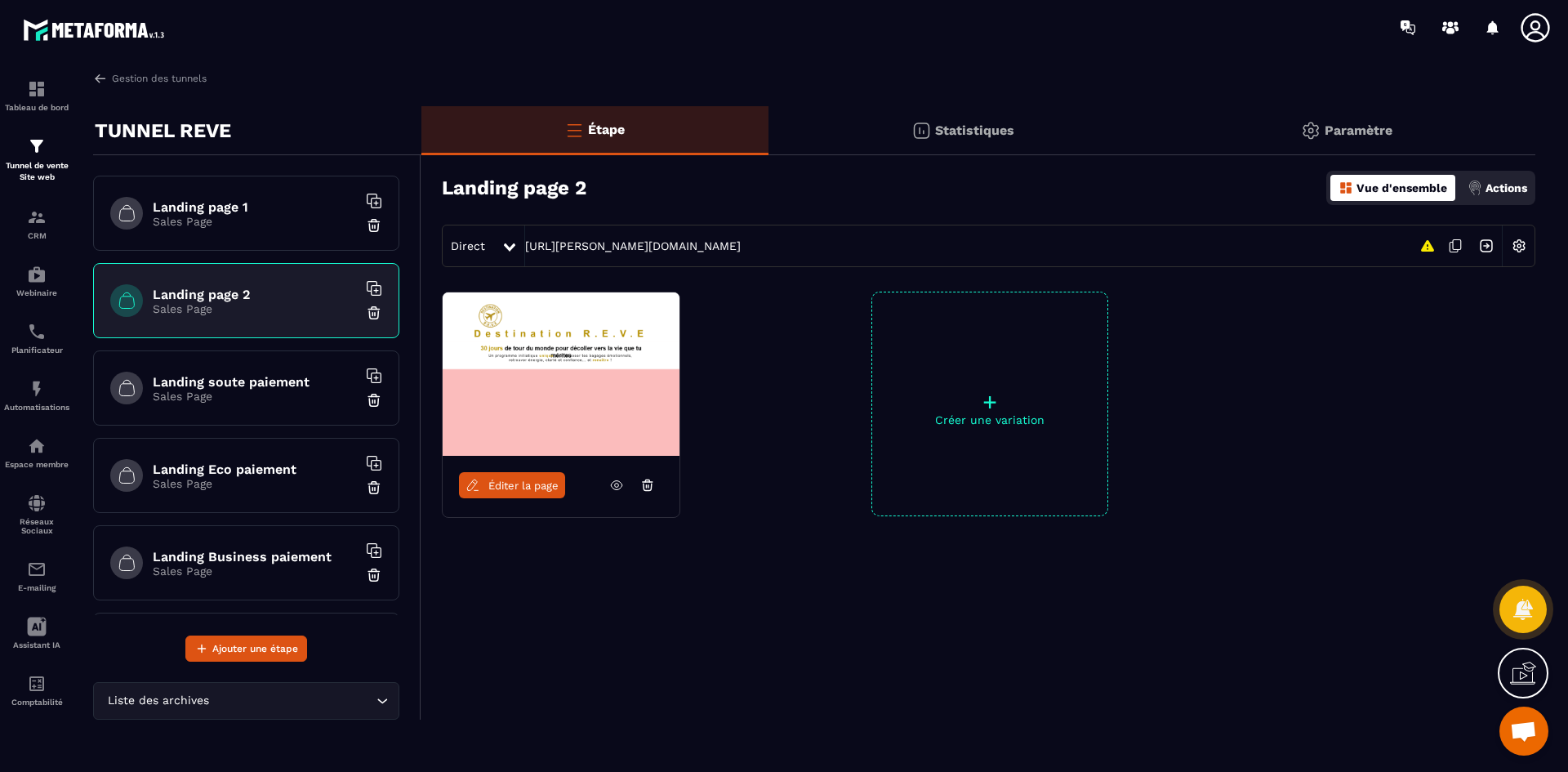
click at [243, 216] on p "Sales Page" at bounding box center [255, 222] width 204 height 13
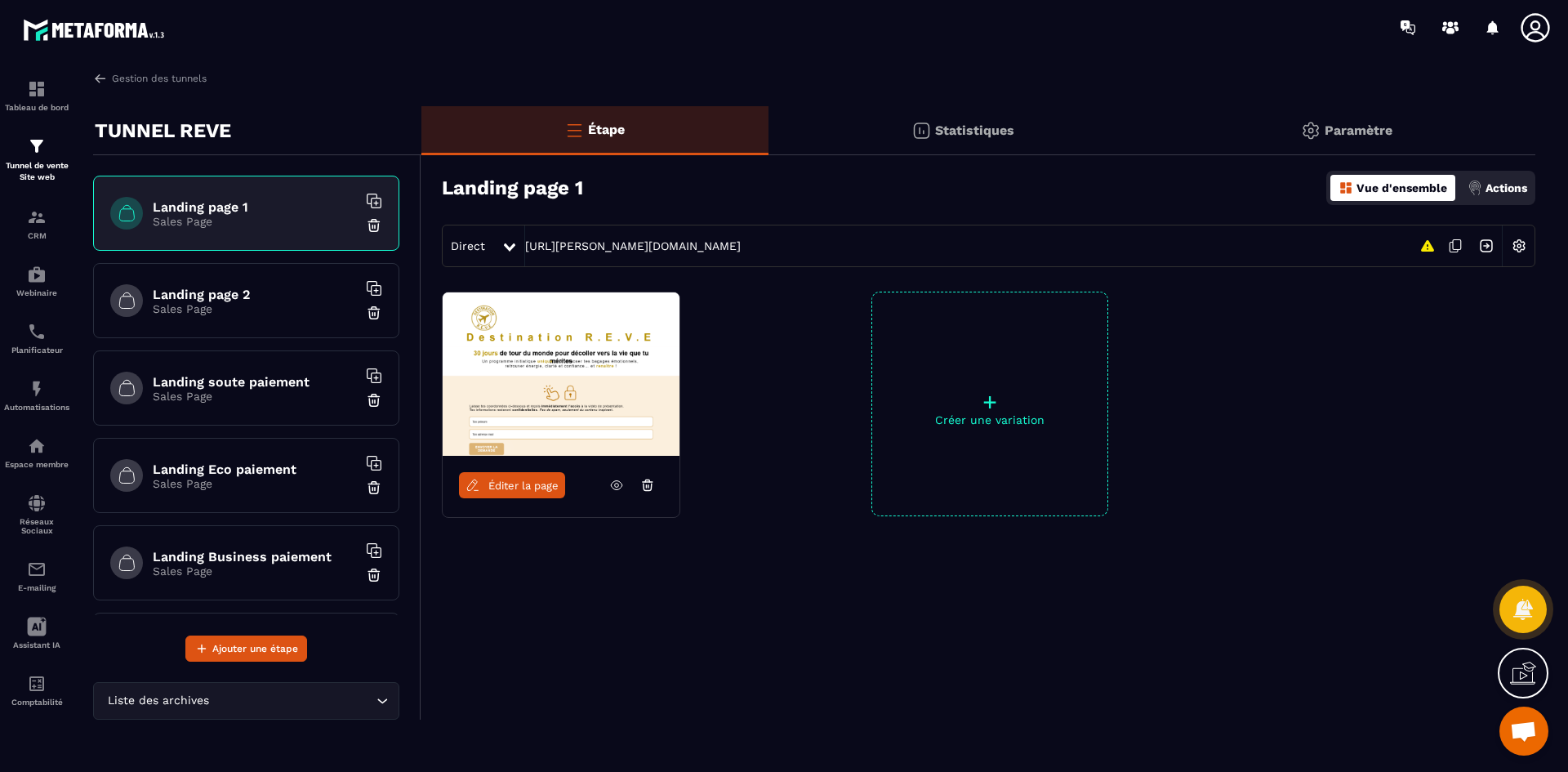
click at [243, 294] on h6 "Landing page 2" at bounding box center [255, 294] width 204 height 16
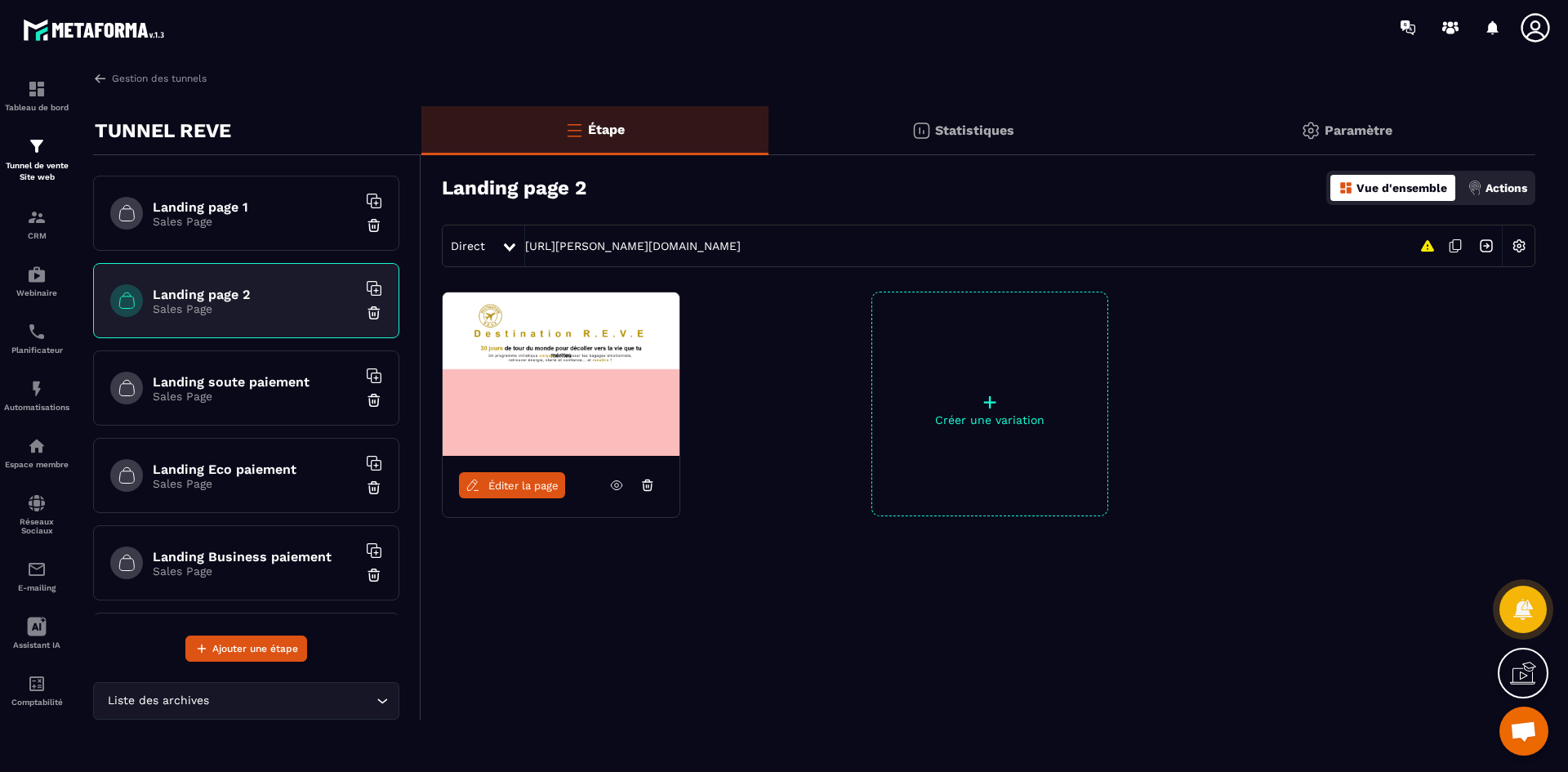
click at [267, 202] on h6 "Landing page 1" at bounding box center [255, 207] width 204 height 16
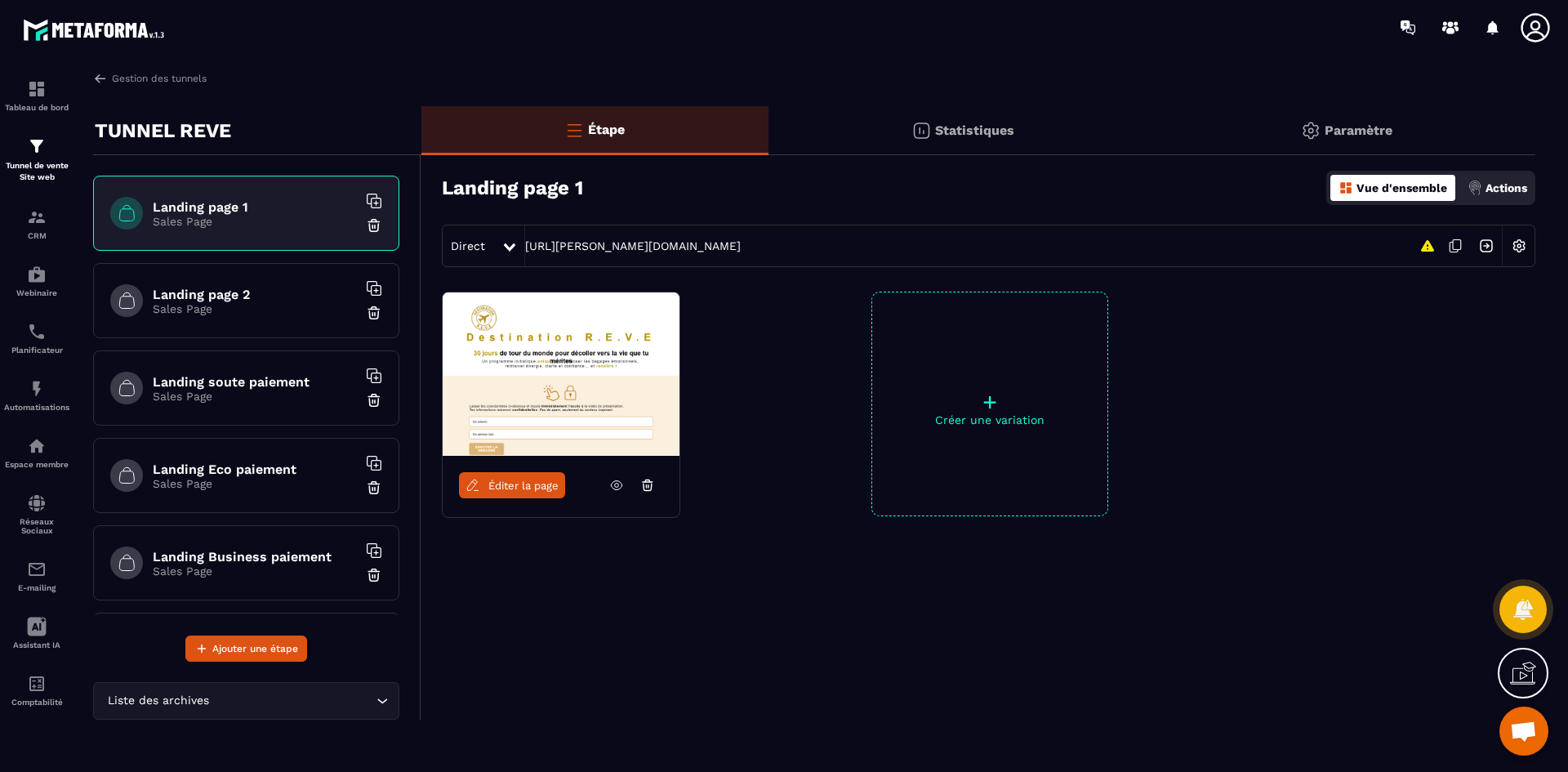
click at [515, 487] on span "Éditer la page" at bounding box center [524, 485] width 70 height 13
